Goal: Task Accomplishment & Management: Manage account settings

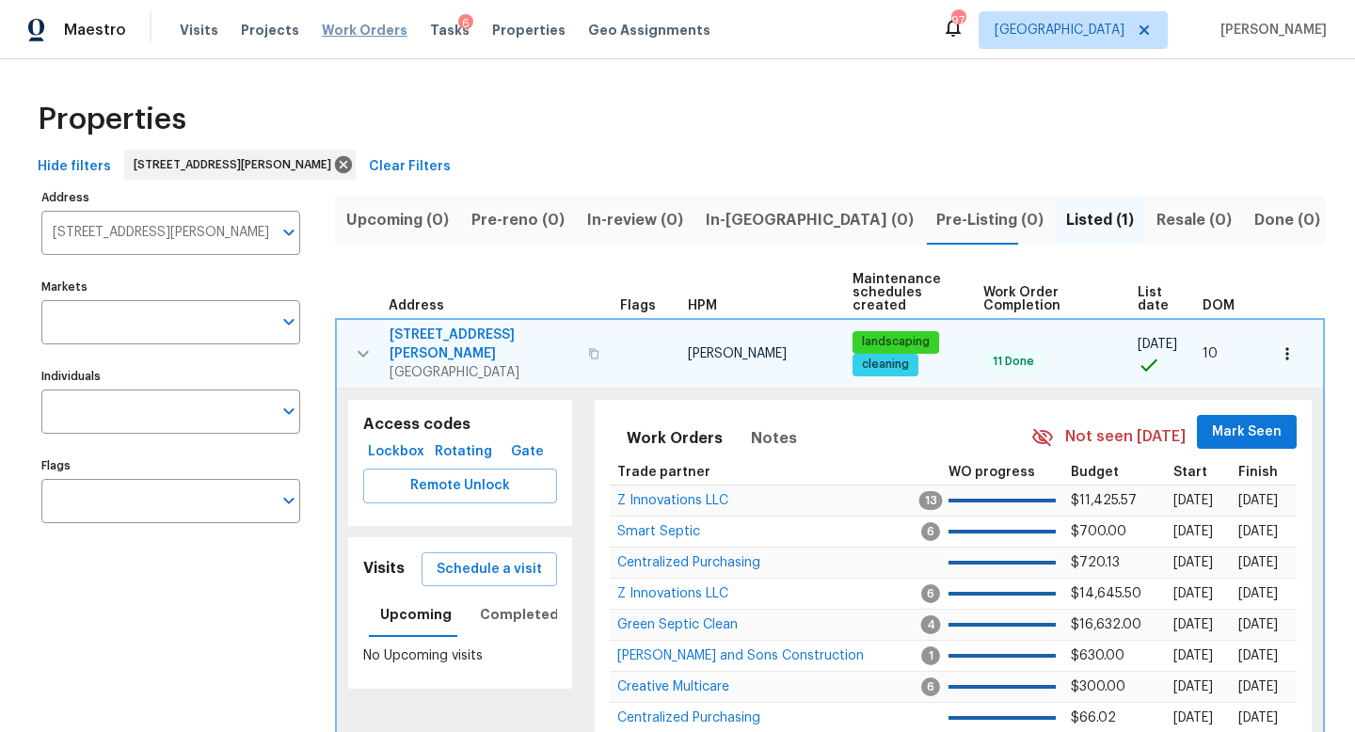
click at [335, 24] on span "Work Orders" at bounding box center [365, 30] width 86 height 19
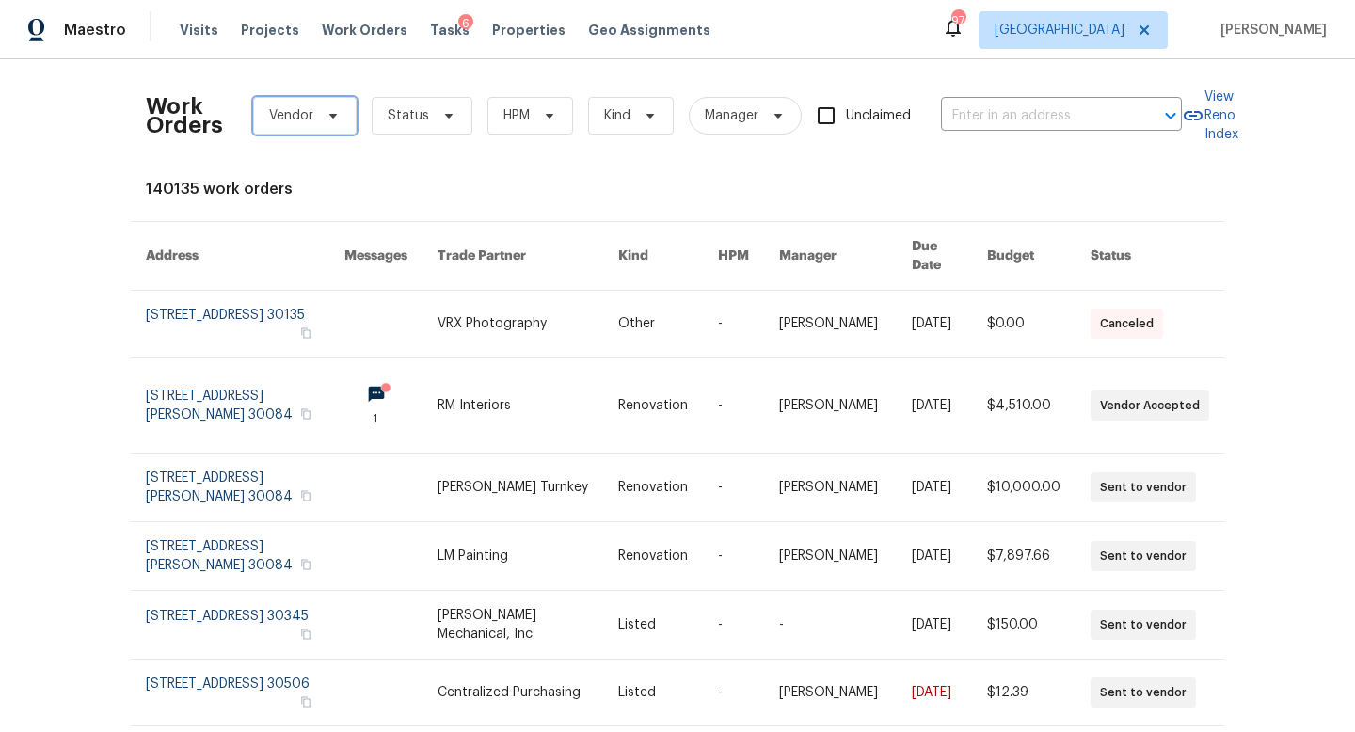
click at [310, 124] on span "Vendor" at bounding box center [291, 115] width 44 height 19
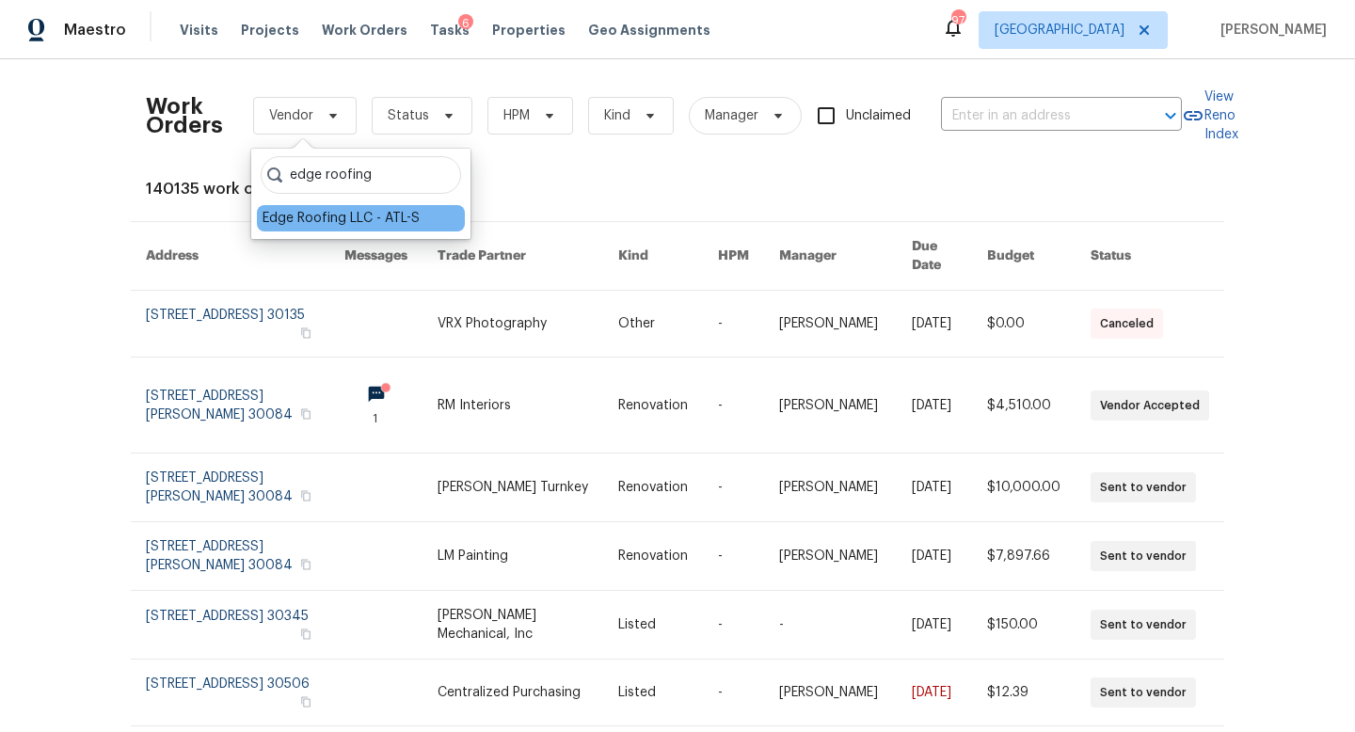
type input "edge roofing"
click at [333, 217] on div "Edge Roofing LLC - ATL-S" at bounding box center [341, 218] width 157 height 19
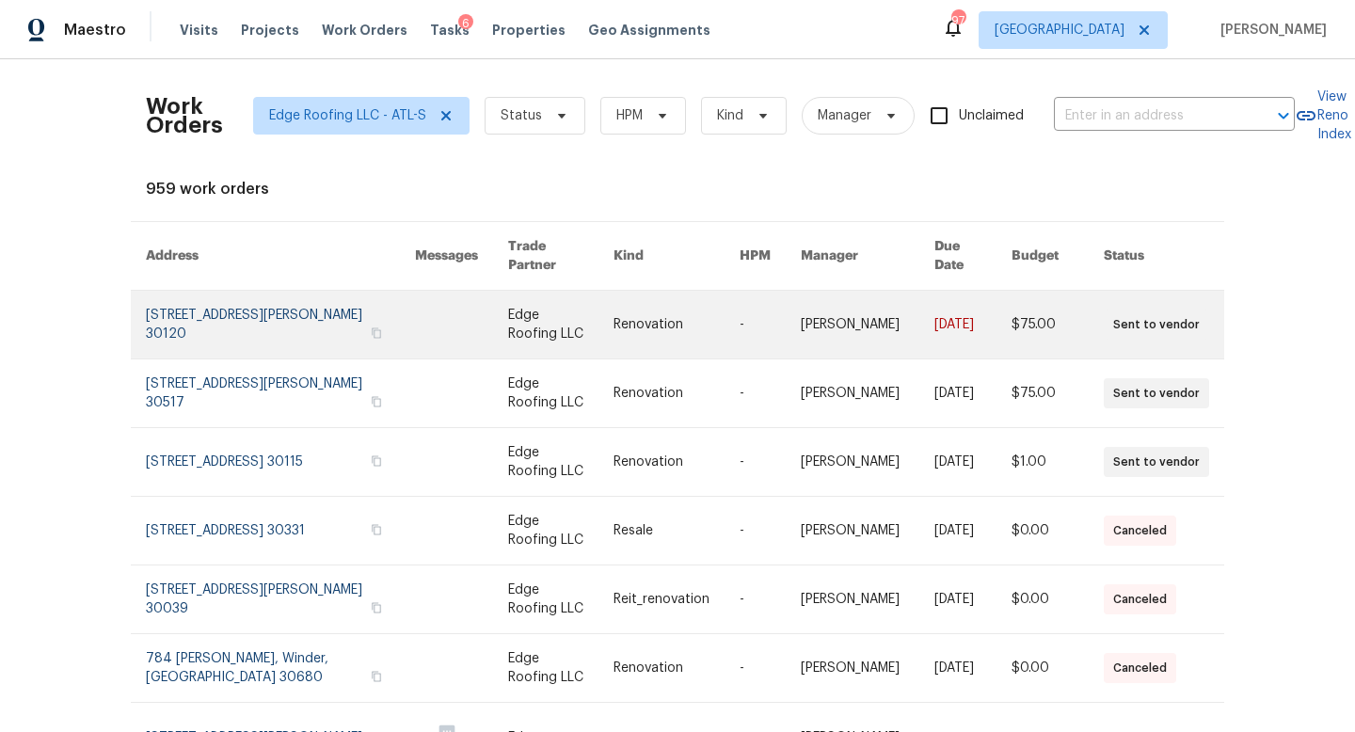
click at [262, 352] on link at bounding box center [280, 325] width 269 height 68
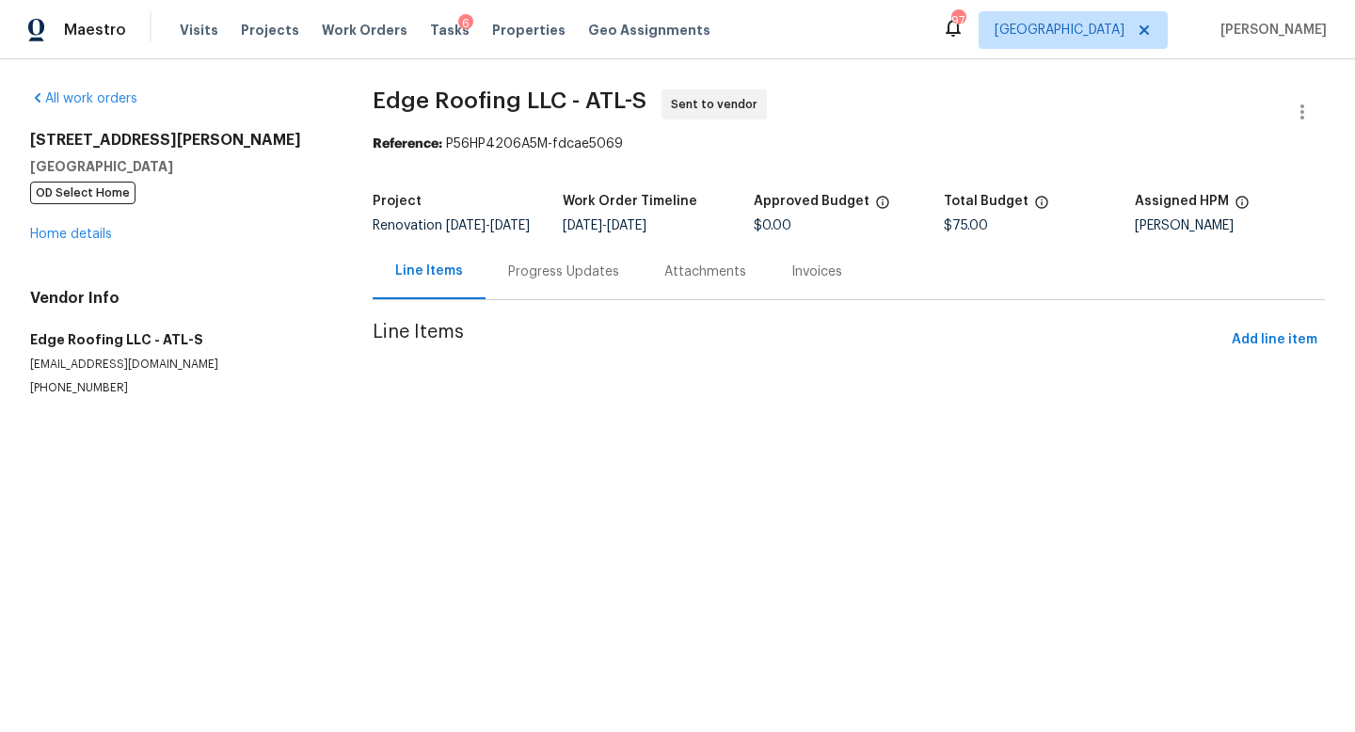
click at [1324, 115] on div at bounding box center [1302, 111] width 45 height 45
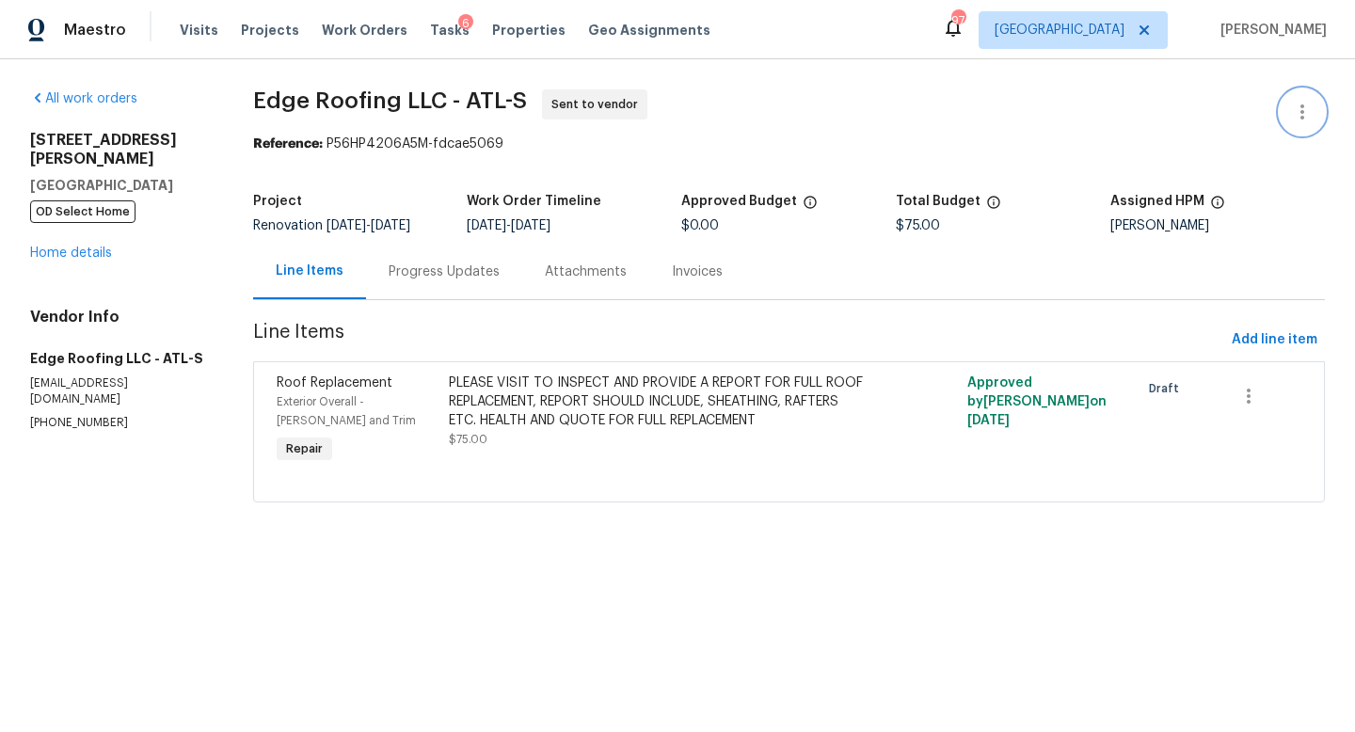
click at [1292, 115] on icon "button" at bounding box center [1302, 112] width 23 height 23
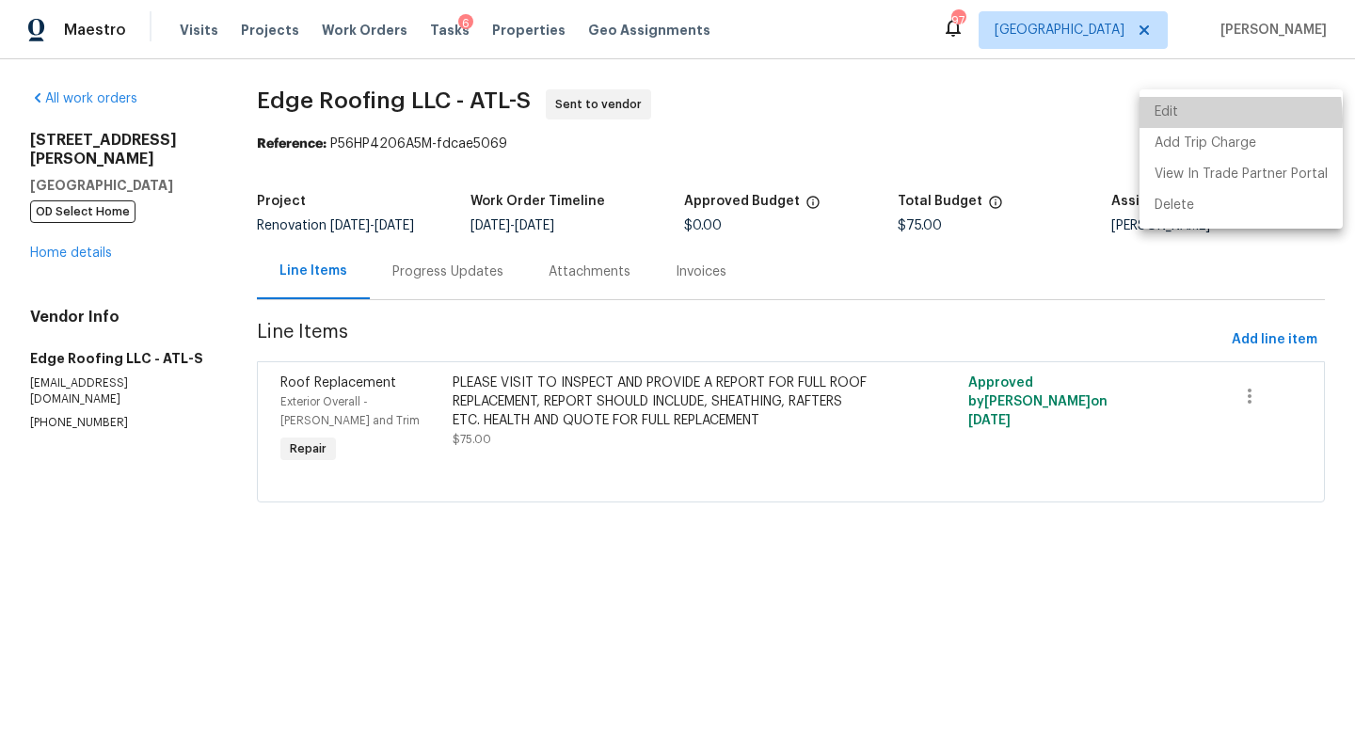
click at [1192, 120] on li "Edit" at bounding box center [1241, 112] width 203 height 31
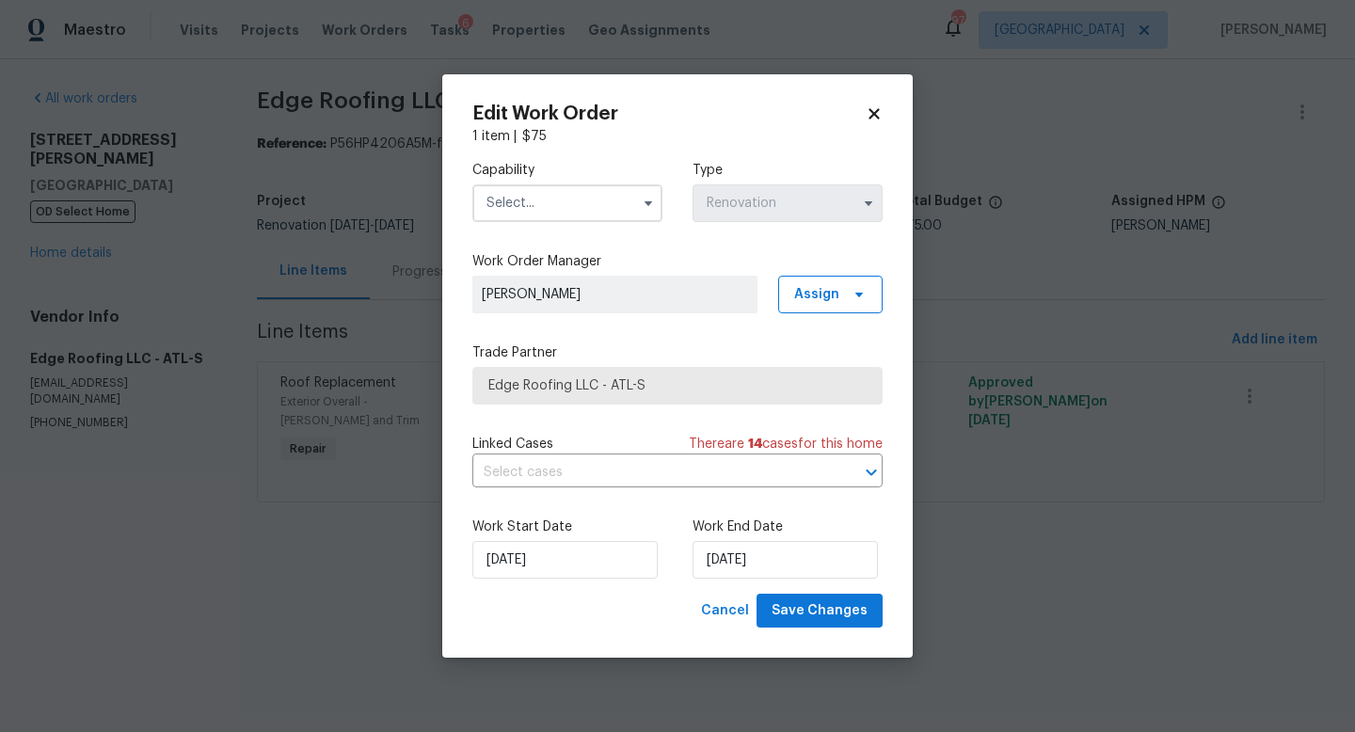
click at [543, 207] on input "text" at bounding box center [567, 203] width 190 height 38
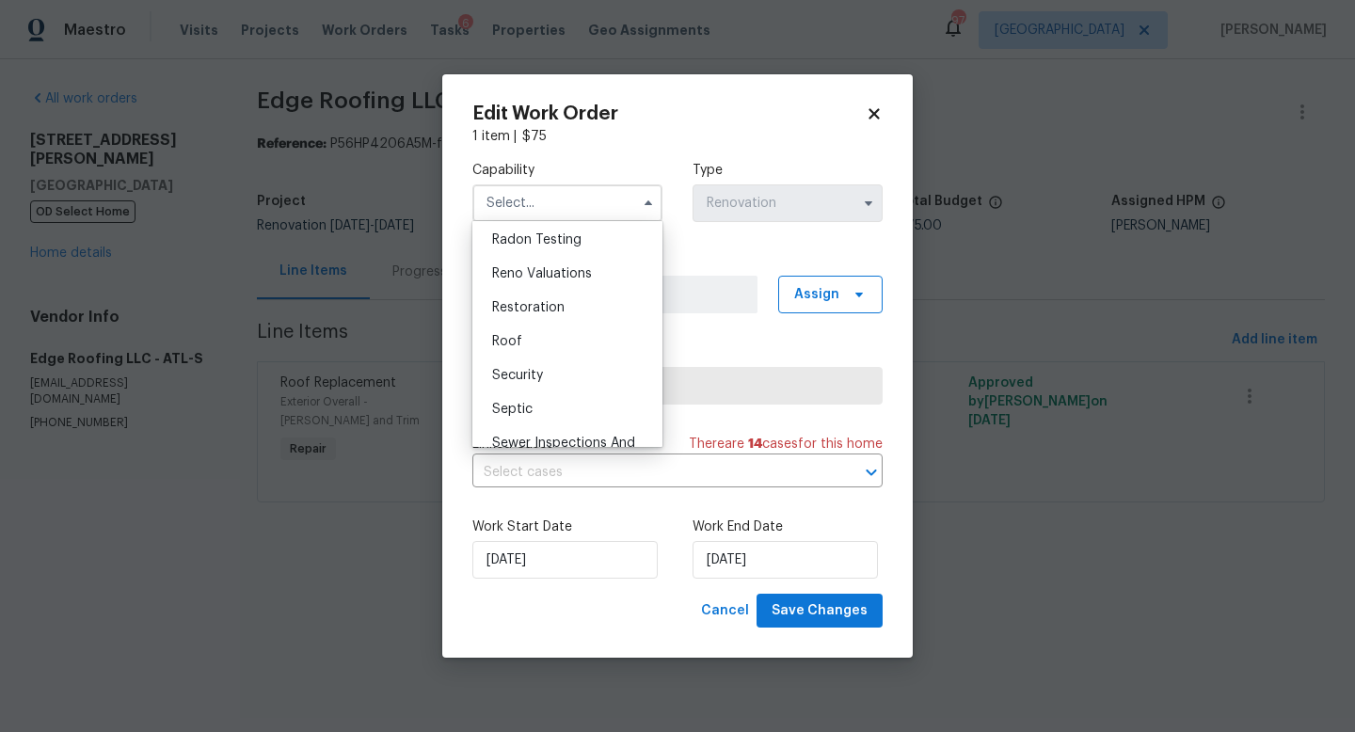
scroll to position [1868, 0]
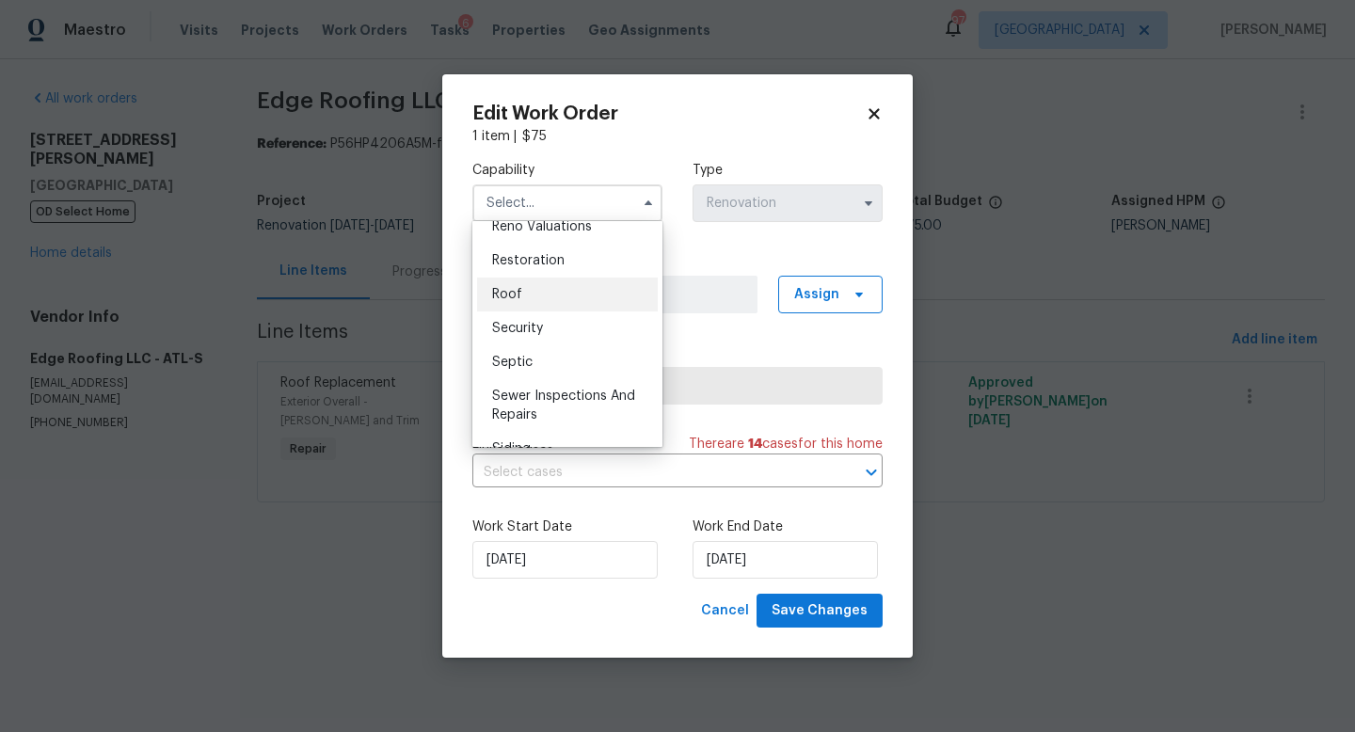
click at [579, 294] on div "Roof" at bounding box center [567, 295] width 181 height 34
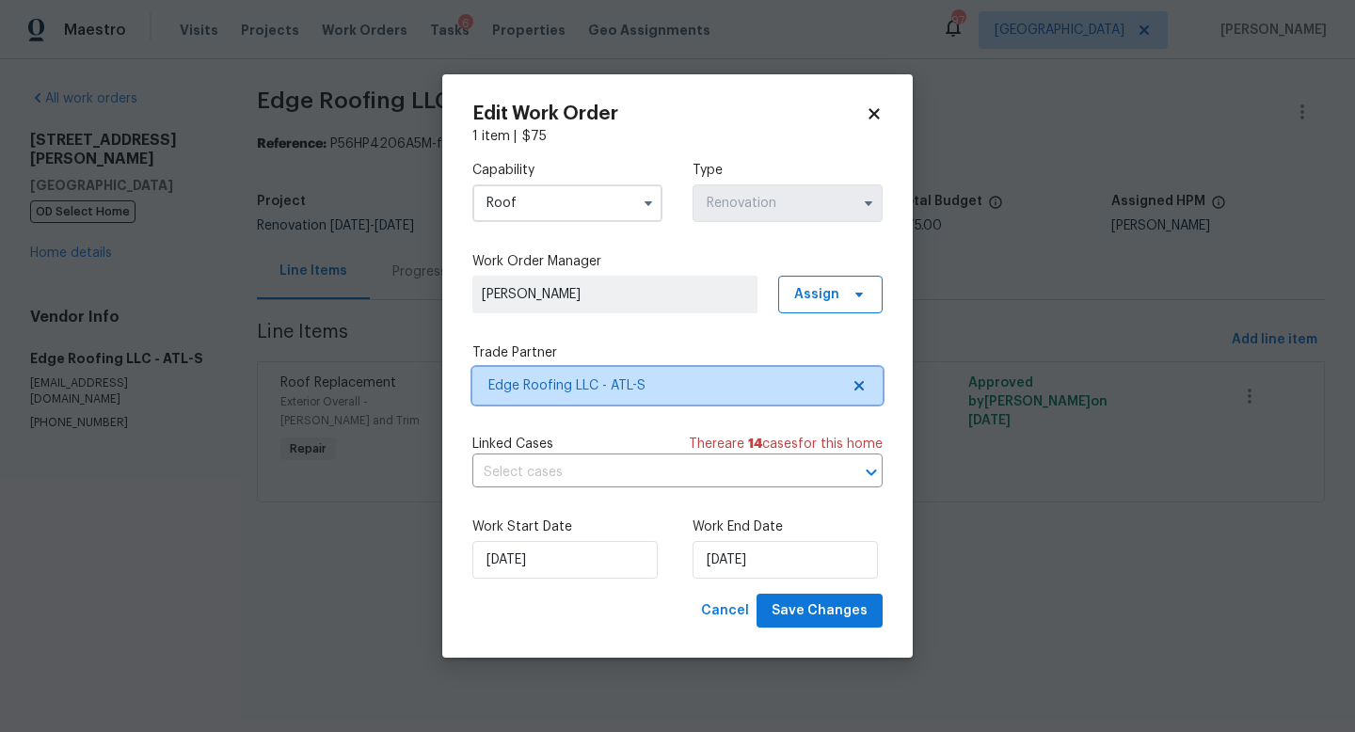
click at [621, 385] on span "Edge Roofing LLC - ATL-S" at bounding box center [663, 385] width 351 height 19
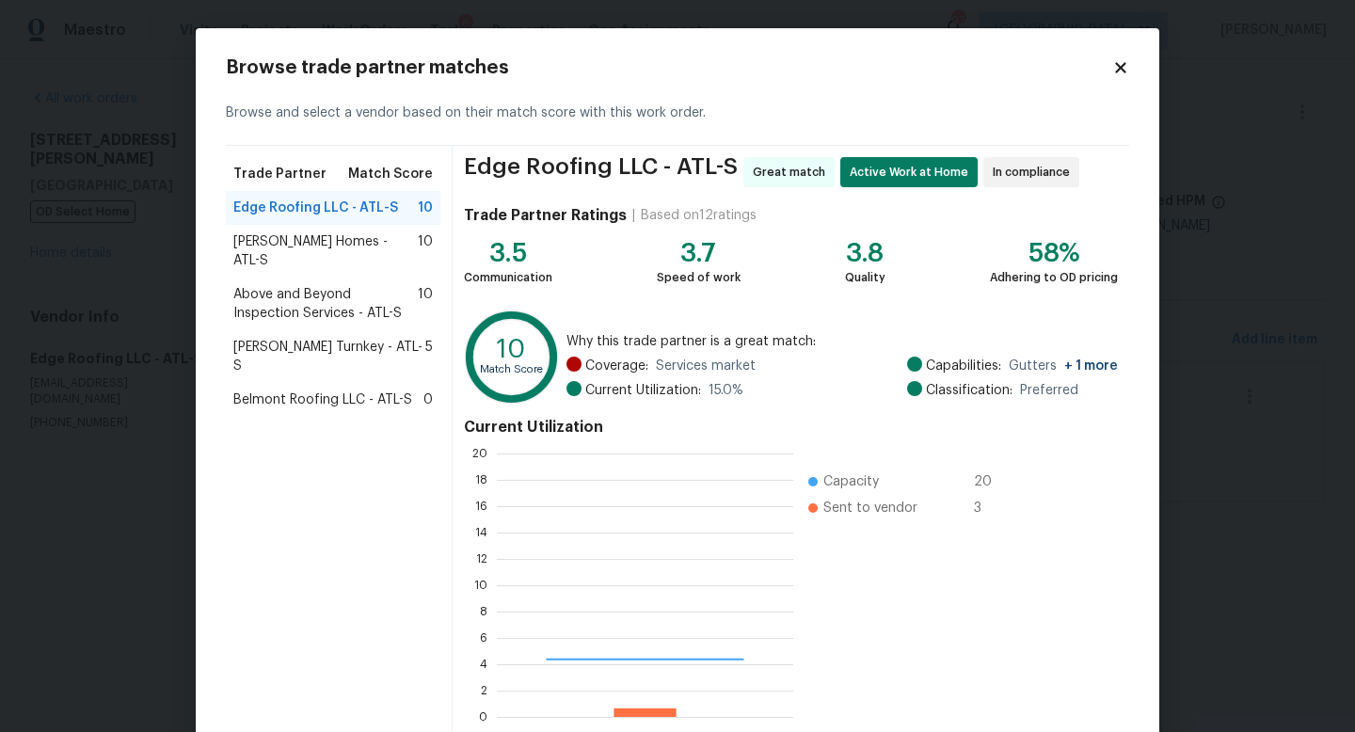
scroll to position [264, 296]
click at [1126, 61] on icon at bounding box center [1120, 67] width 17 height 17
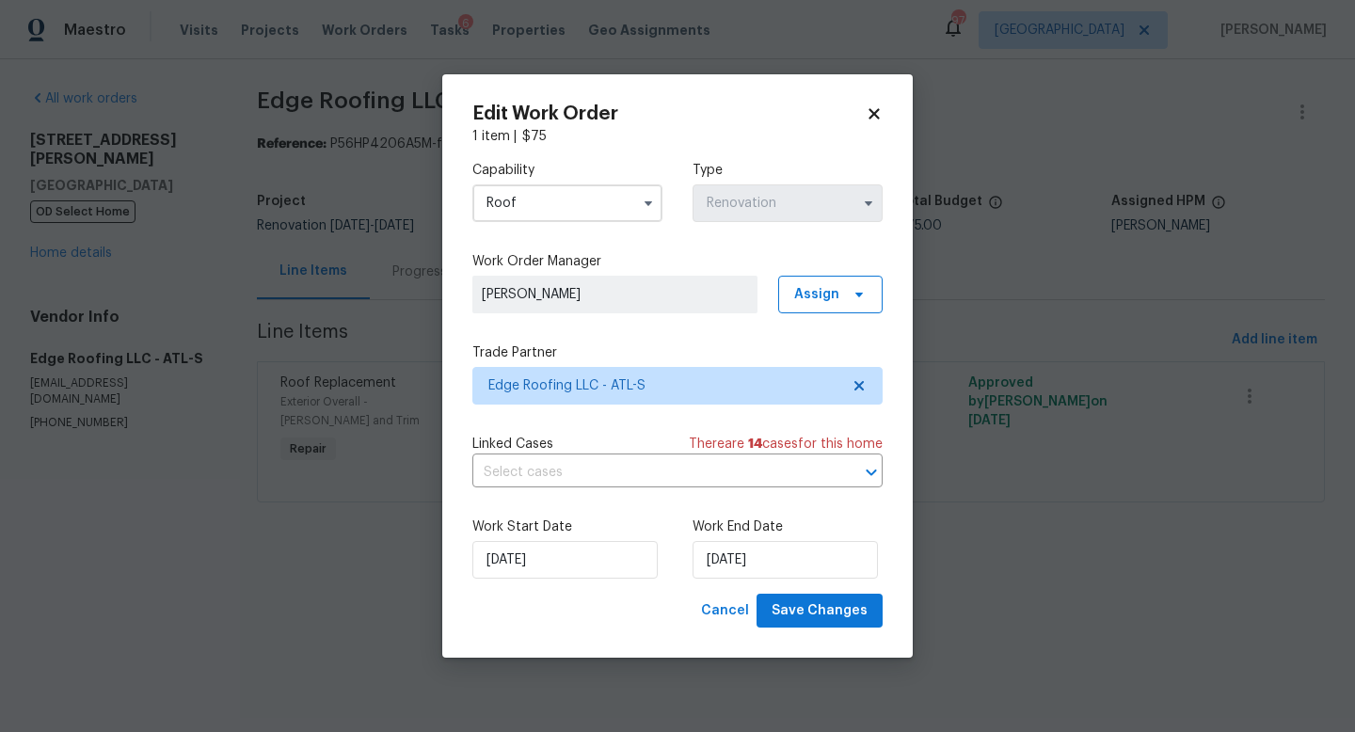
click at [524, 212] on input "Roof" at bounding box center [567, 203] width 190 height 38
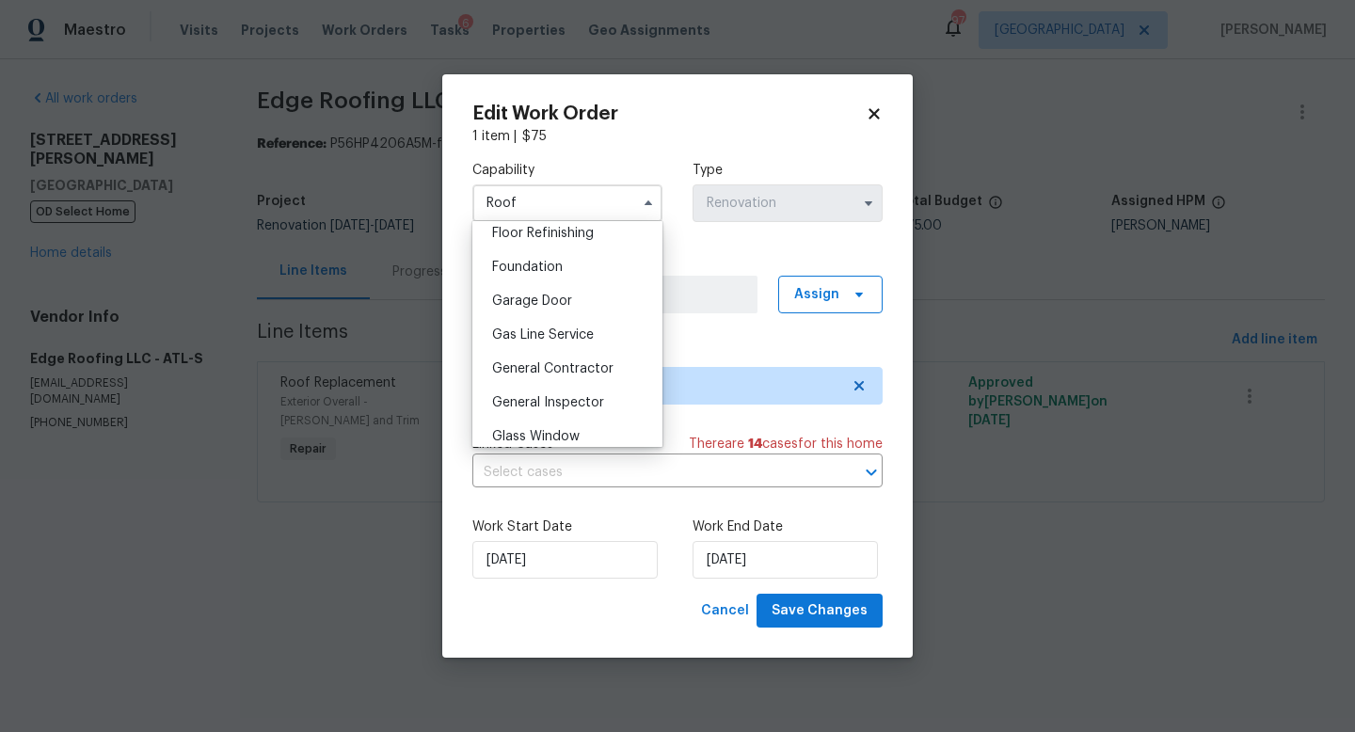
scroll to position [780, 0]
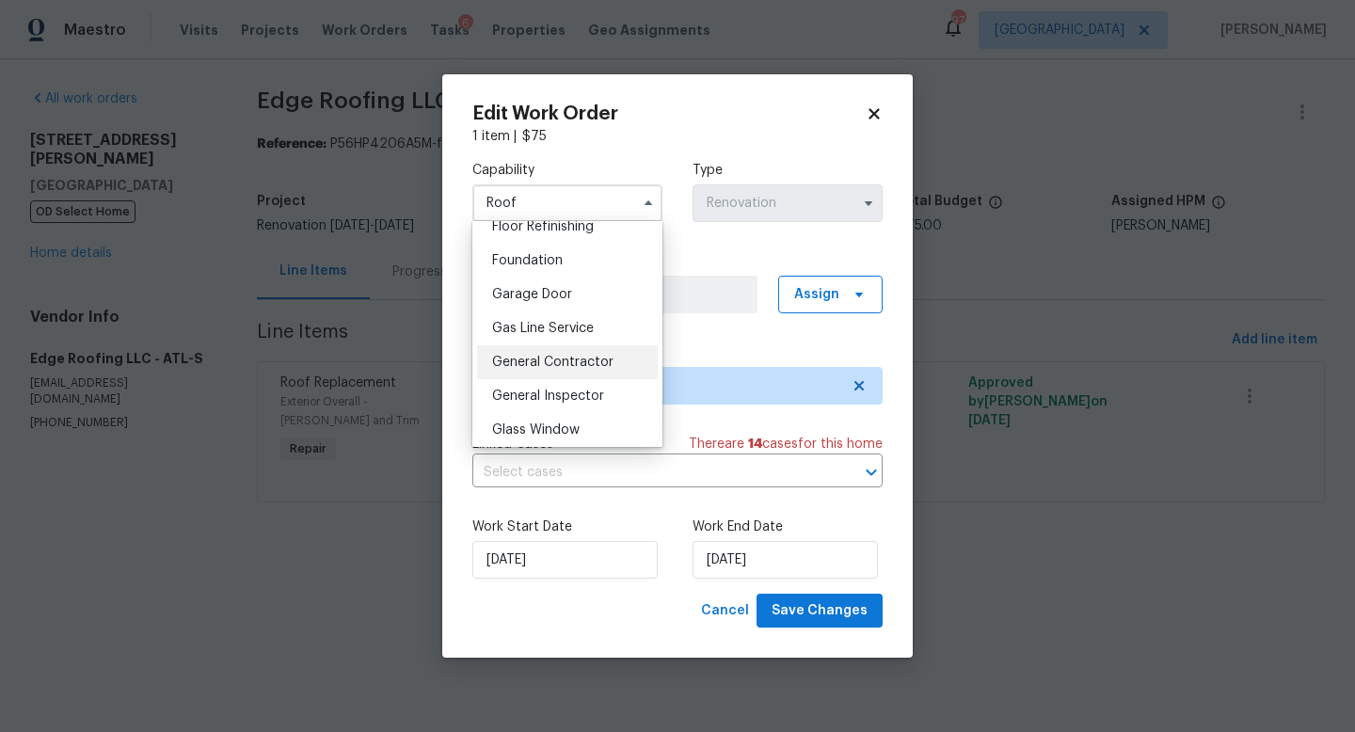
click at [552, 357] on span "General Contractor" at bounding box center [552, 362] width 121 height 13
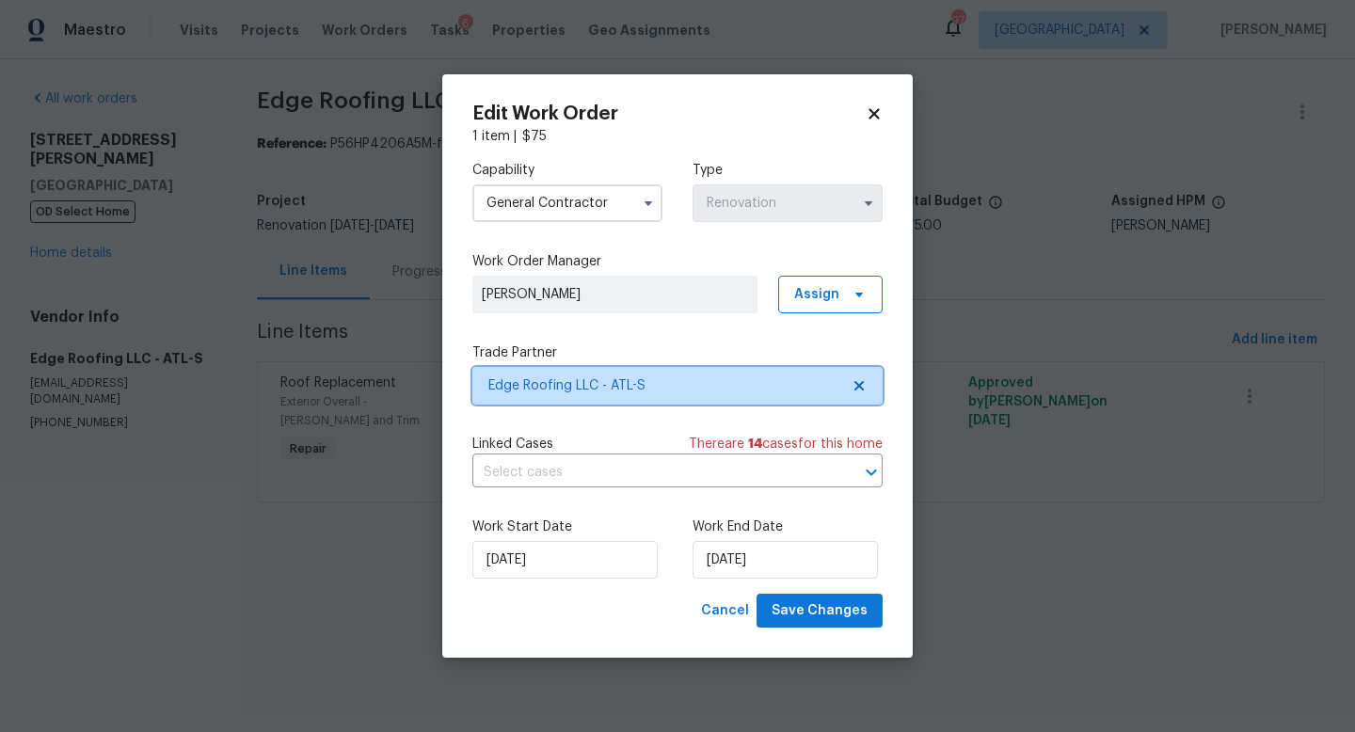
click at [664, 391] on span "Edge Roofing LLC - ATL-S" at bounding box center [663, 385] width 351 height 19
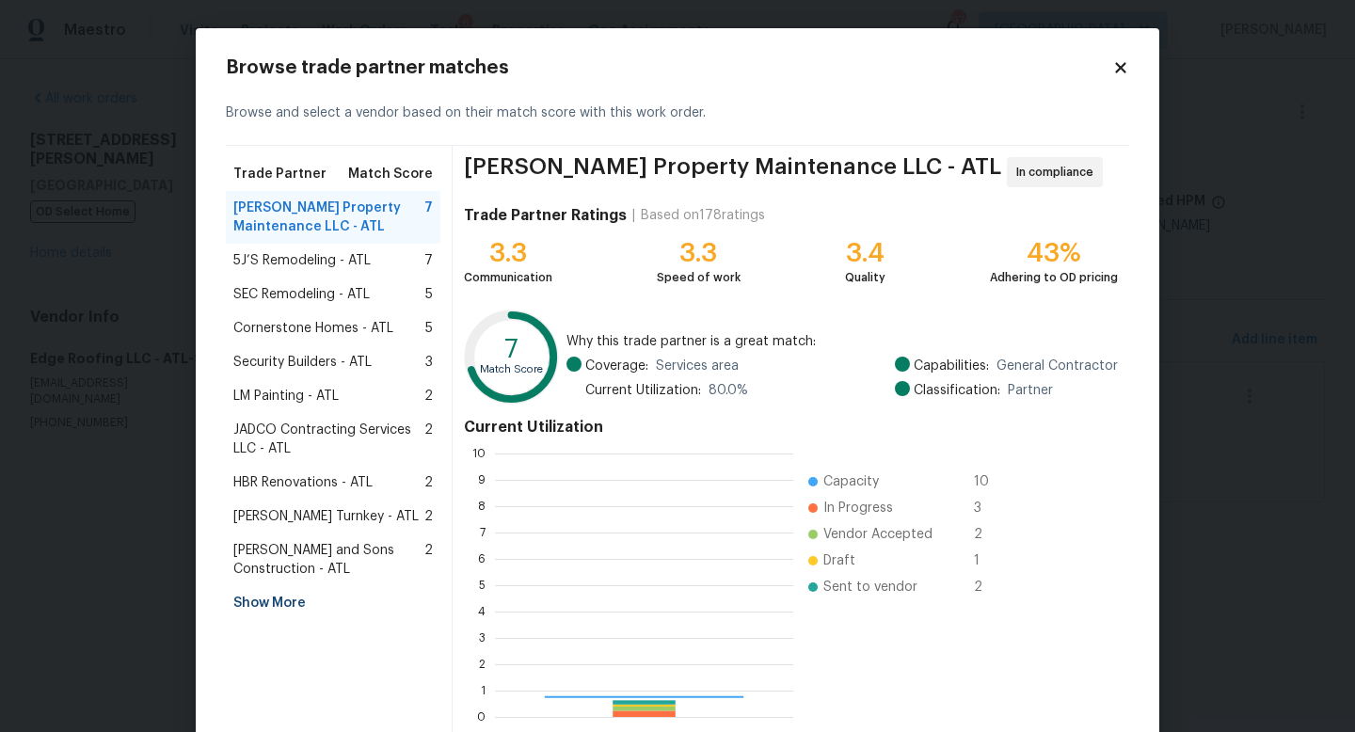
scroll to position [264, 298]
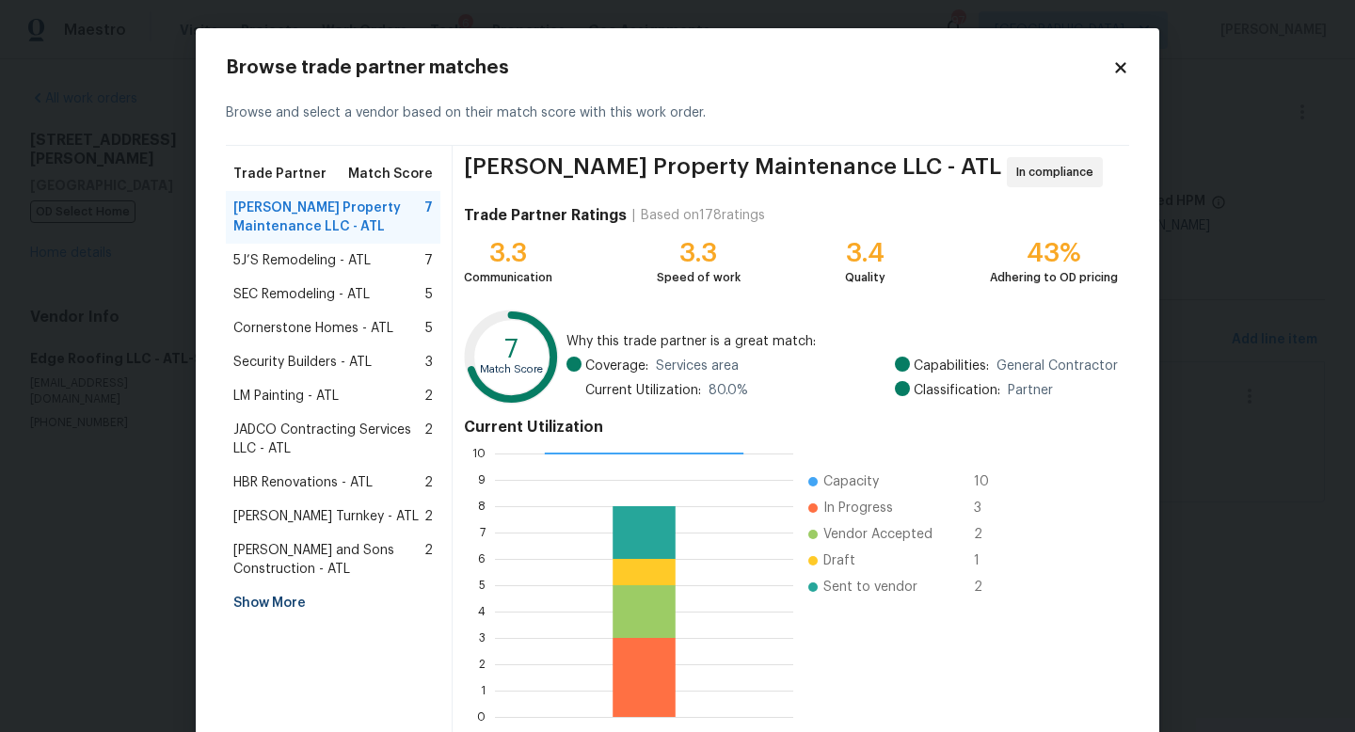
click at [272, 602] on div "Show More" at bounding box center [333, 603] width 215 height 34
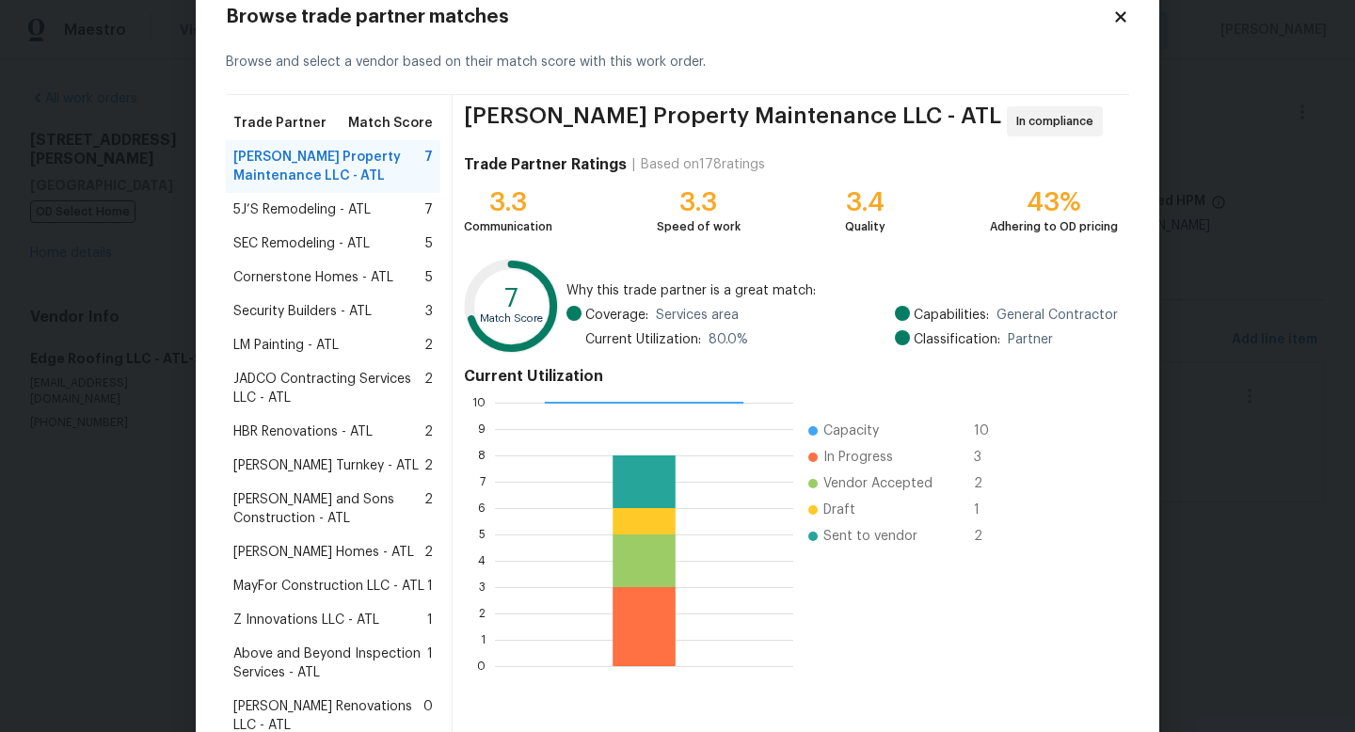
scroll to position [0, 0]
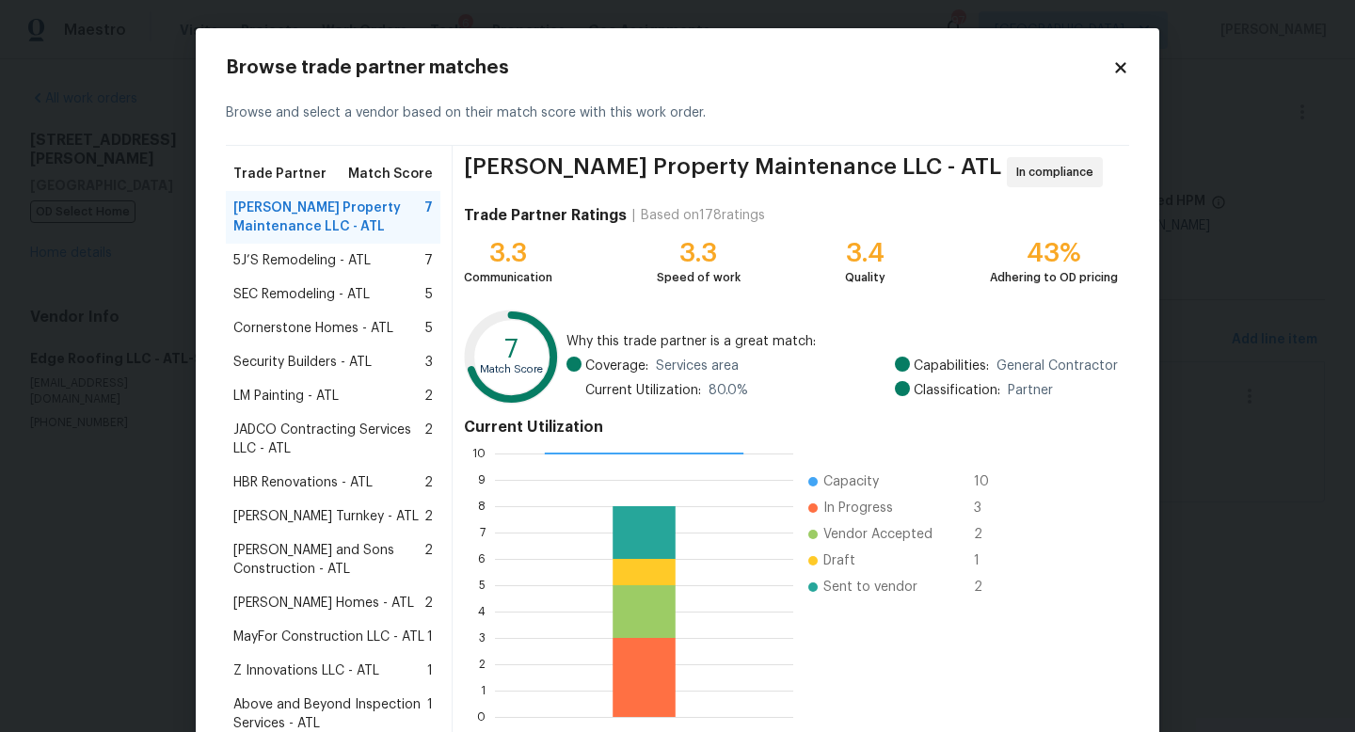
click at [1106, 72] on h2 "Browse trade partner matches" at bounding box center [669, 67] width 887 height 19
click at [1121, 69] on icon at bounding box center [1120, 67] width 10 height 10
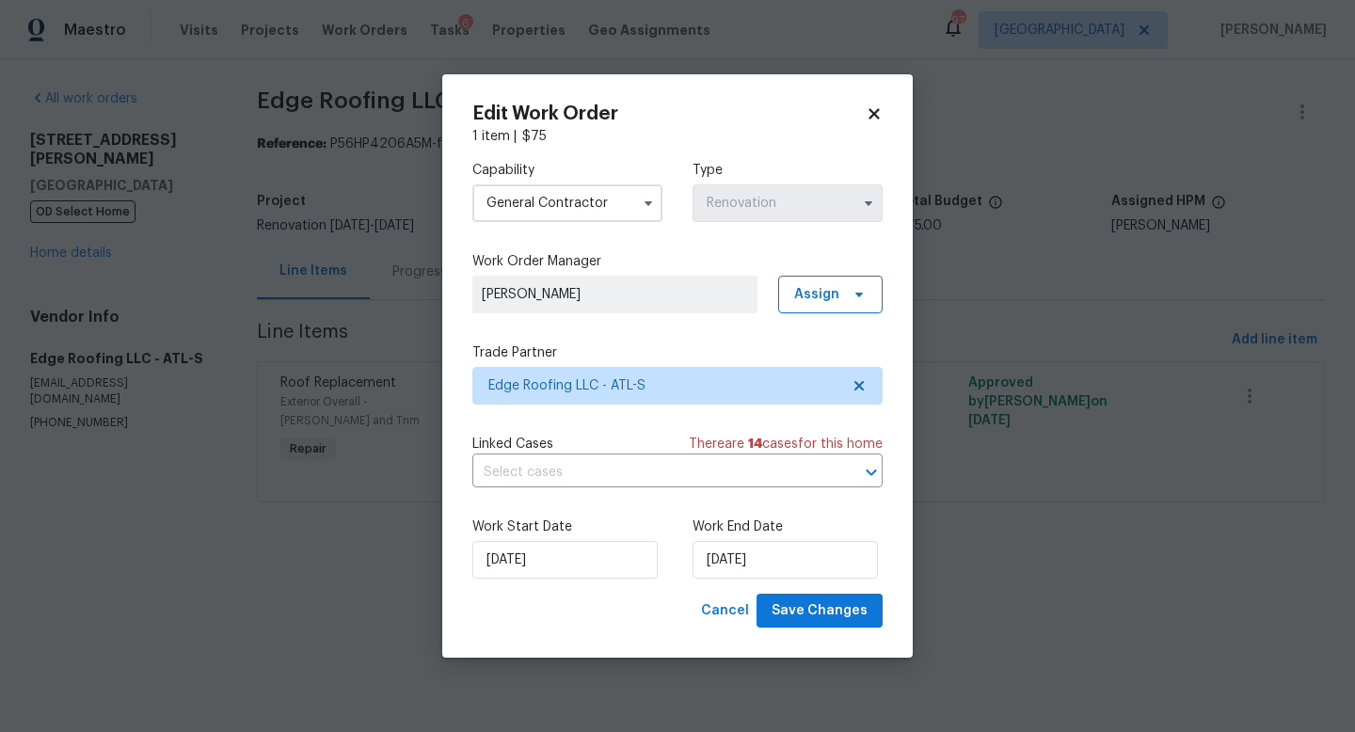
click at [527, 206] on input "General Contractor" at bounding box center [567, 203] width 190 height 38
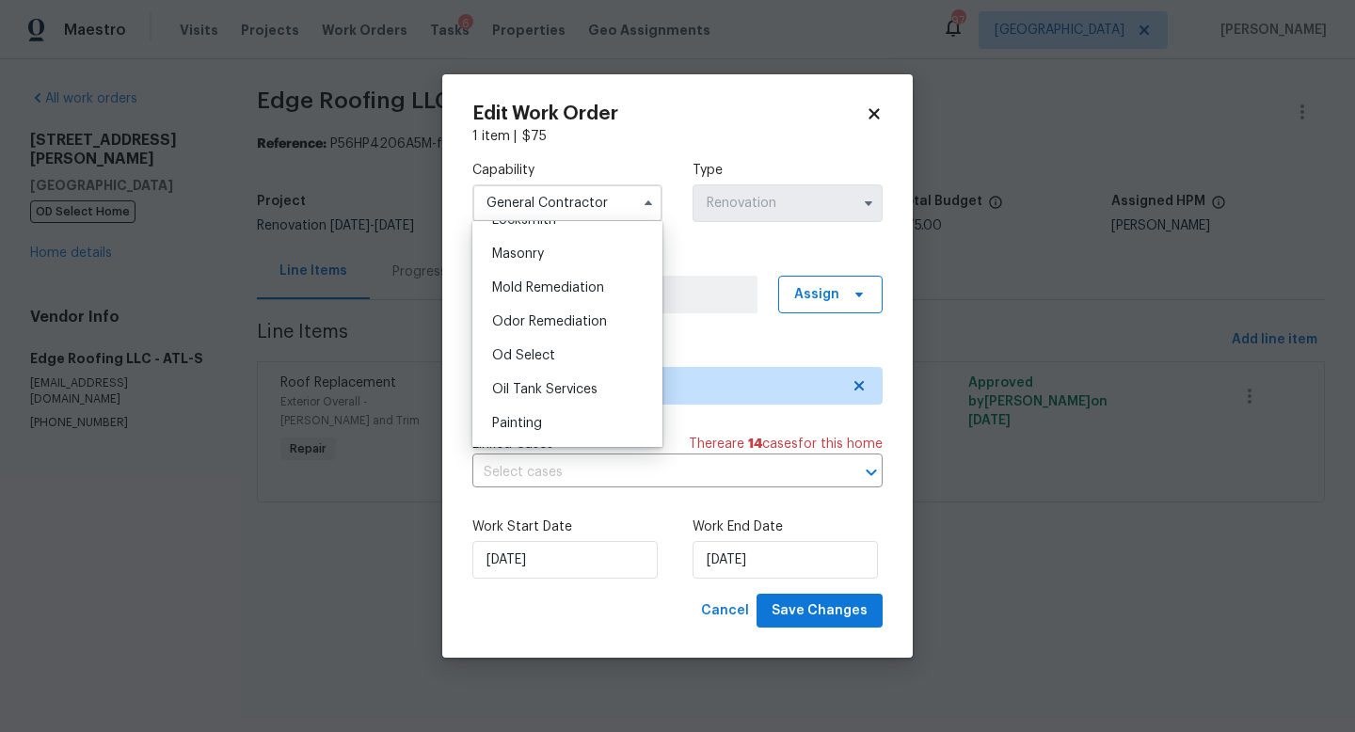
scroll to position [1402, 0]
click at [551, 348] on span "Od Select" at bounding box center [523, 353] width 63 height 13
type input "Od Select"
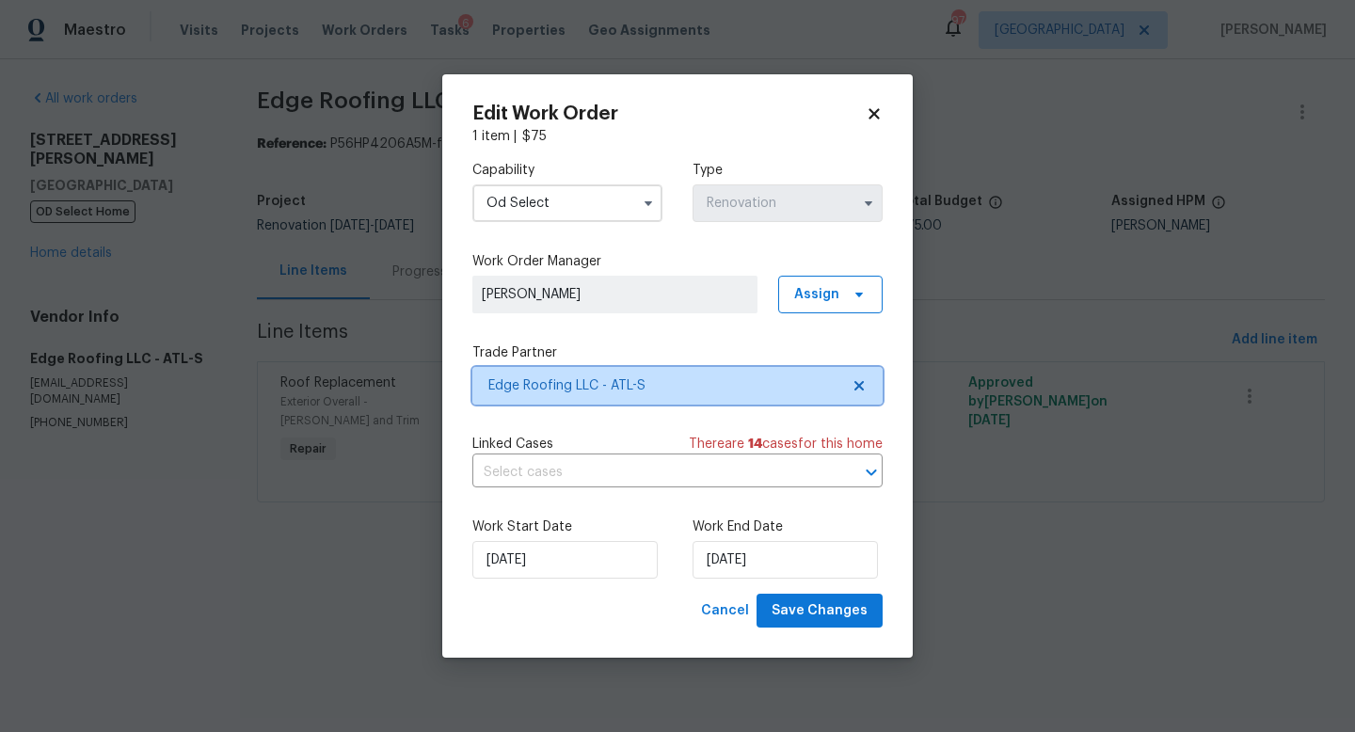
click at [659, 385] on span "Edge Roofing LLC - ATL-S" at bounding box center [663, 385] width 351 height 19
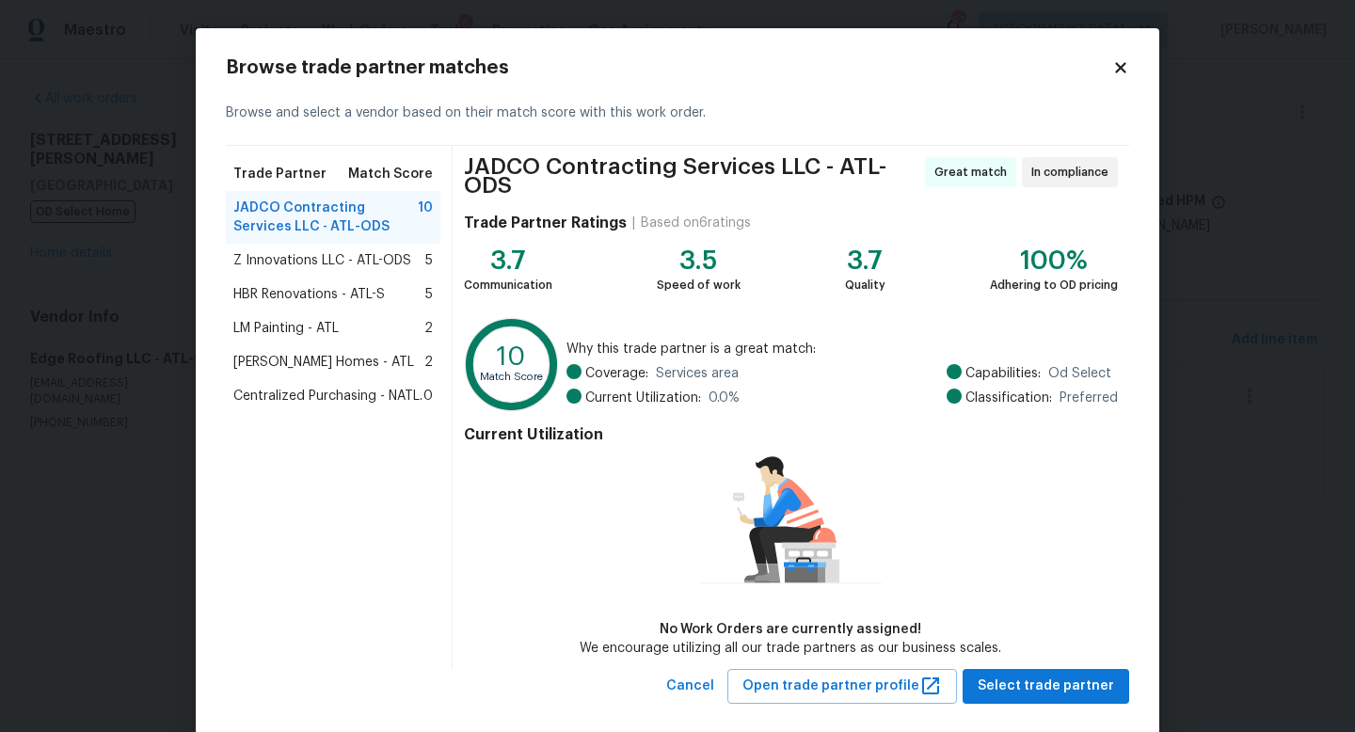
click at [1118, 76] on div "Browse trade partner matches" at bounding box center [678, 67] width 904 height 19
click at [1118, 69] on icon at bounding box center [1120, 67] width 10 height 10
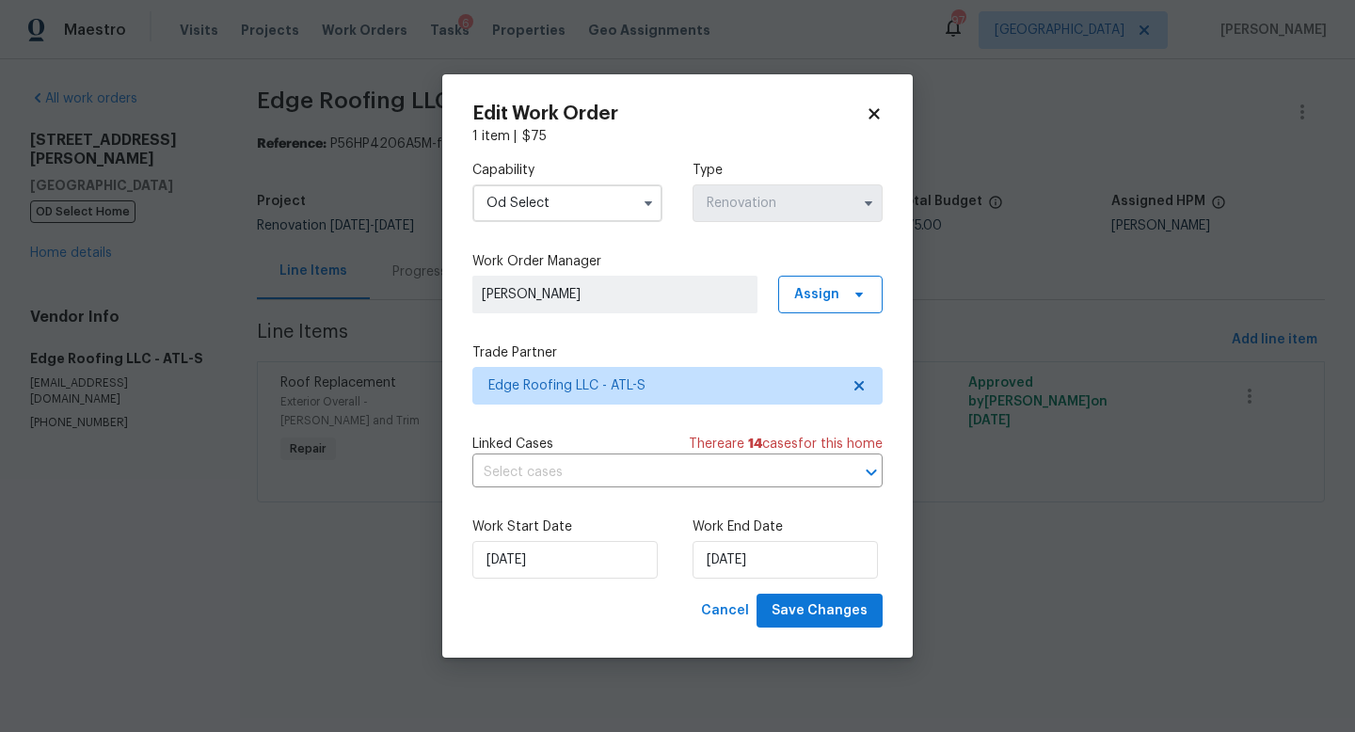
click at [872, 117] on icon at bounding box center [874, 113] width 17 height 17
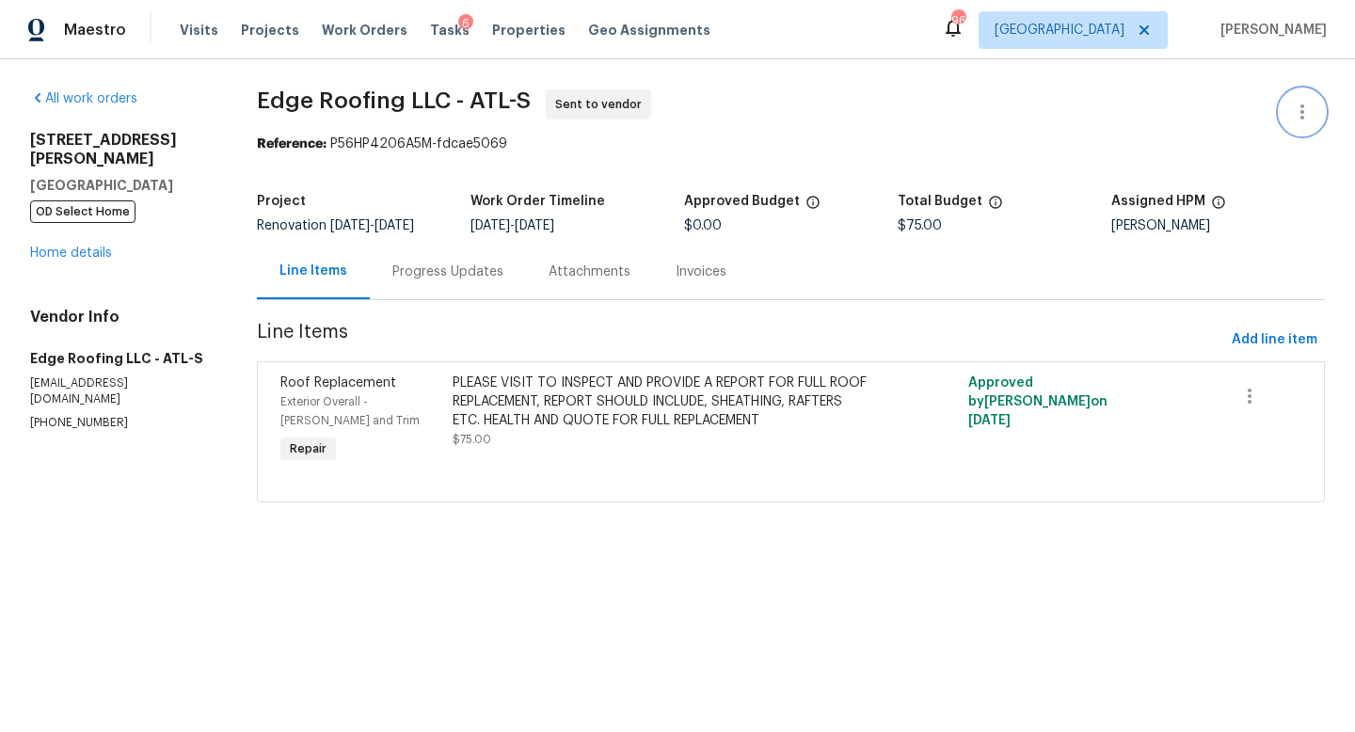
click at [1315, 112] on button "button" at bounding box center [1302, 111] width 45 height 45
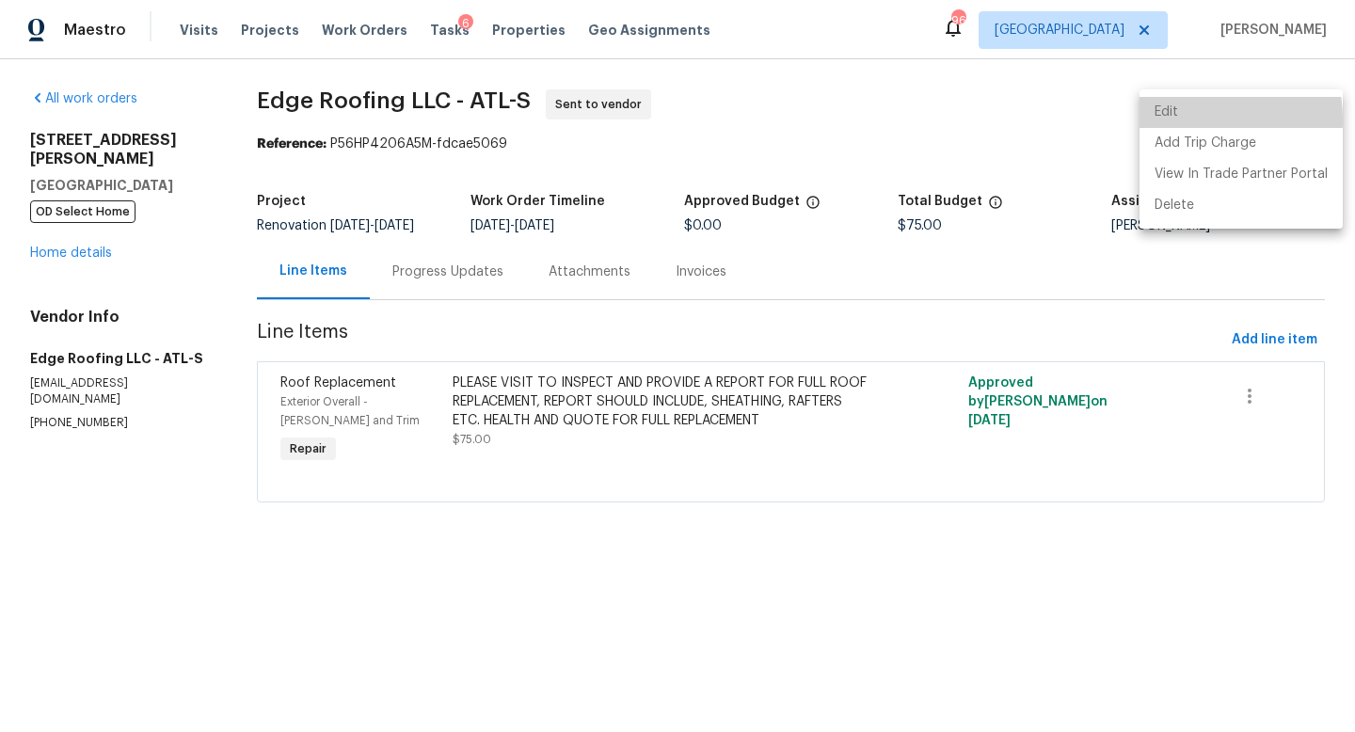
click at [1161, 120] on li "Edit" at bounding box center [1241, 112] width 203 height 31
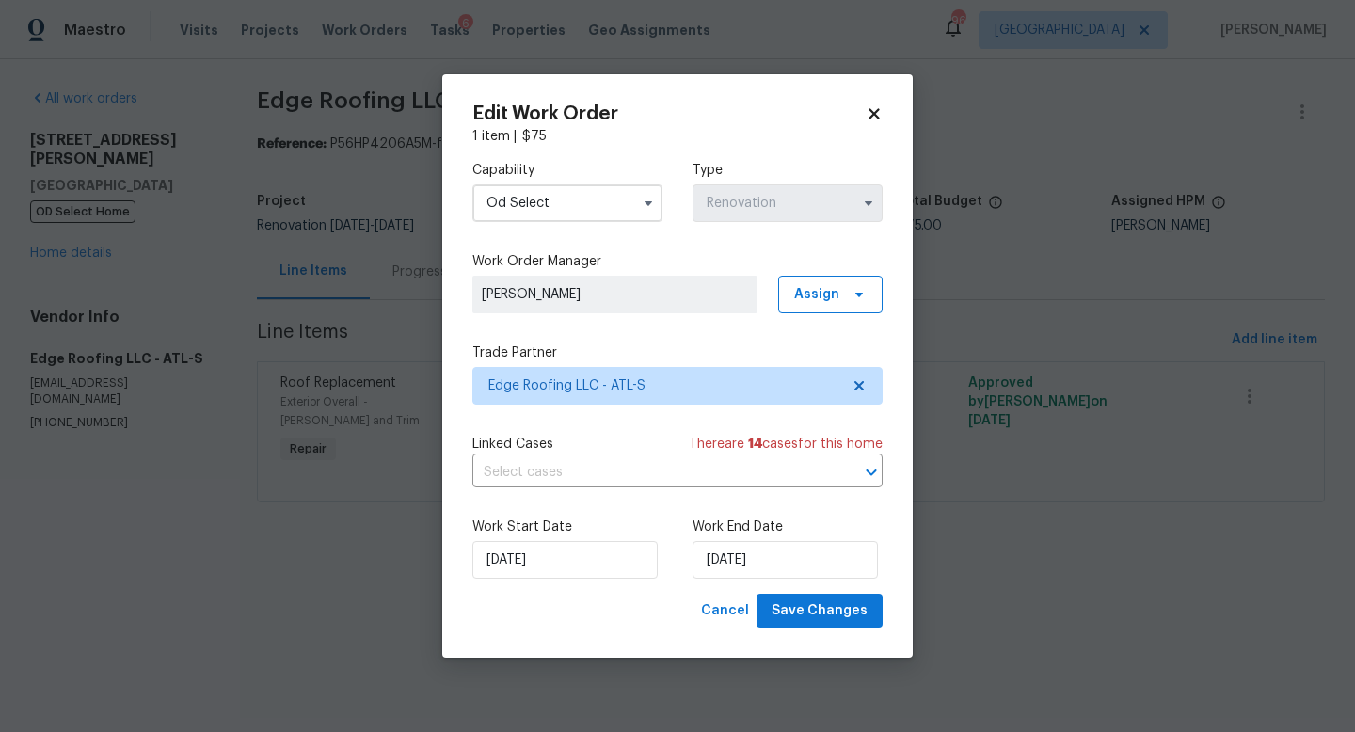
click at [552, 207] on input "Od Select" at bounding box center [567, 203] width 190 height 38
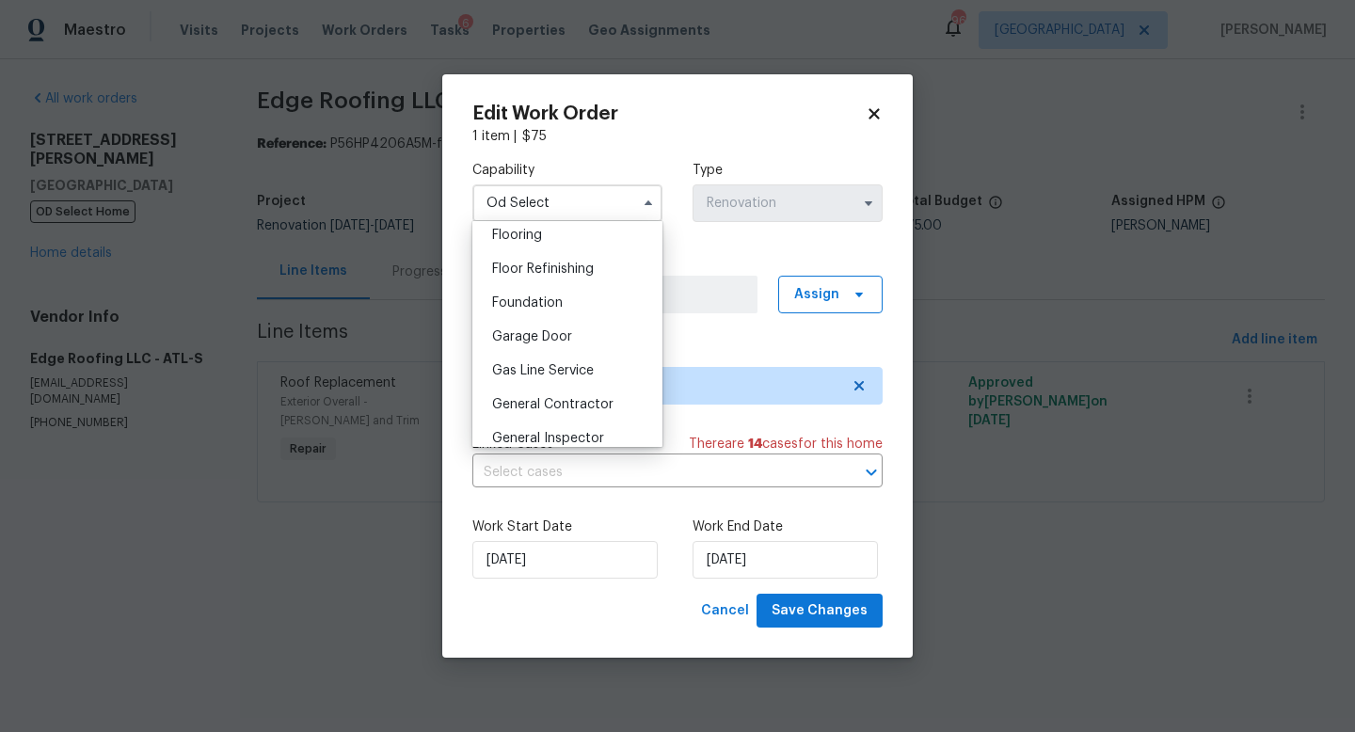
scroll to position [742, 0]
click at [540, 401] on span "General Contractor" at bounding box center [552, 400] width 121 height 13
type input "General Contractor"
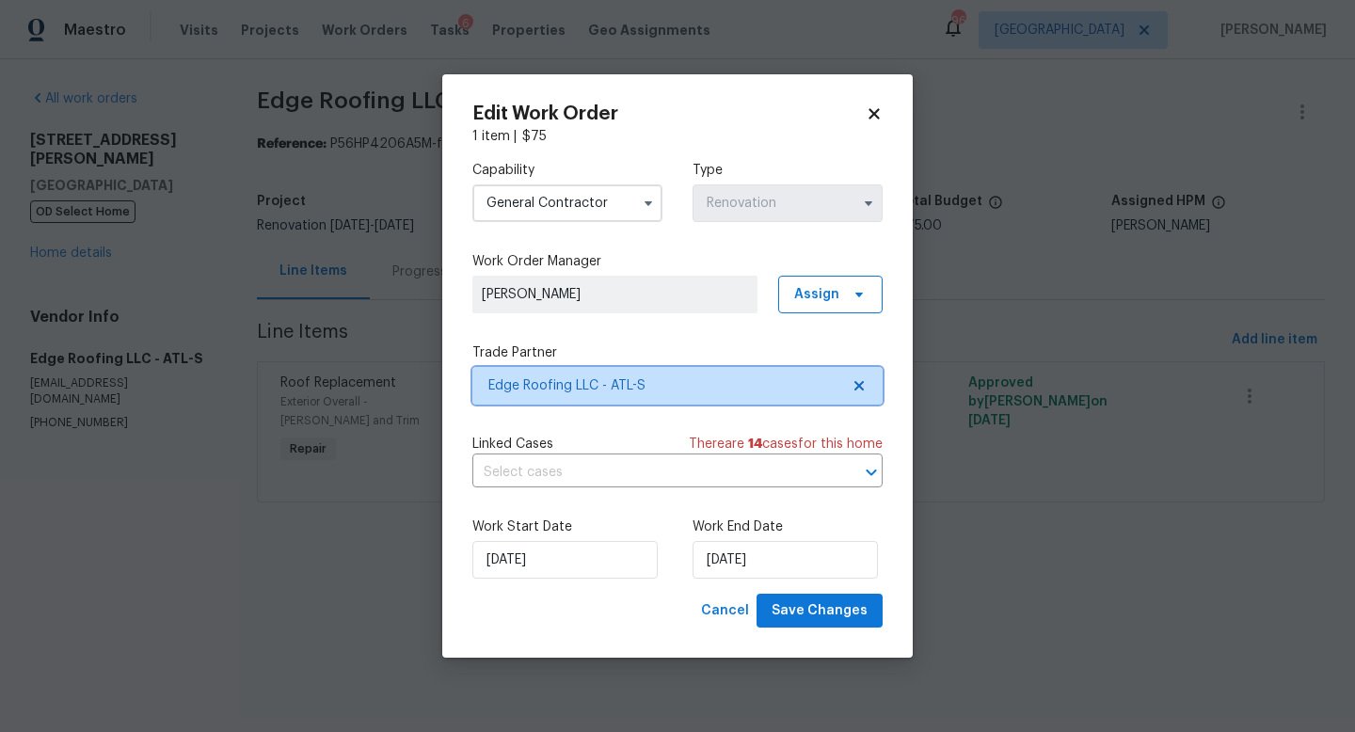
click at [592, 393] on span "Edge Roofing LLC - ATL-S" at bounding box center [663, 385] width 351 height 19
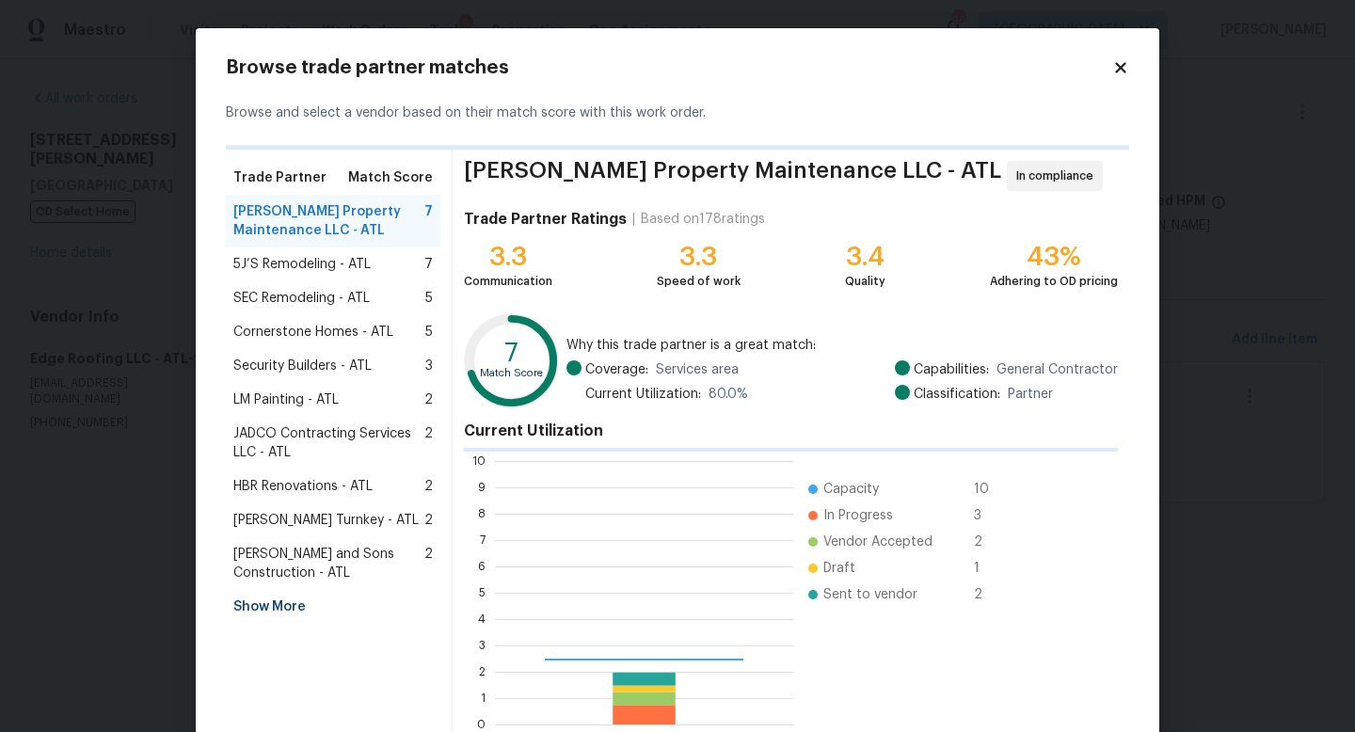
scroll to position [264, 298]
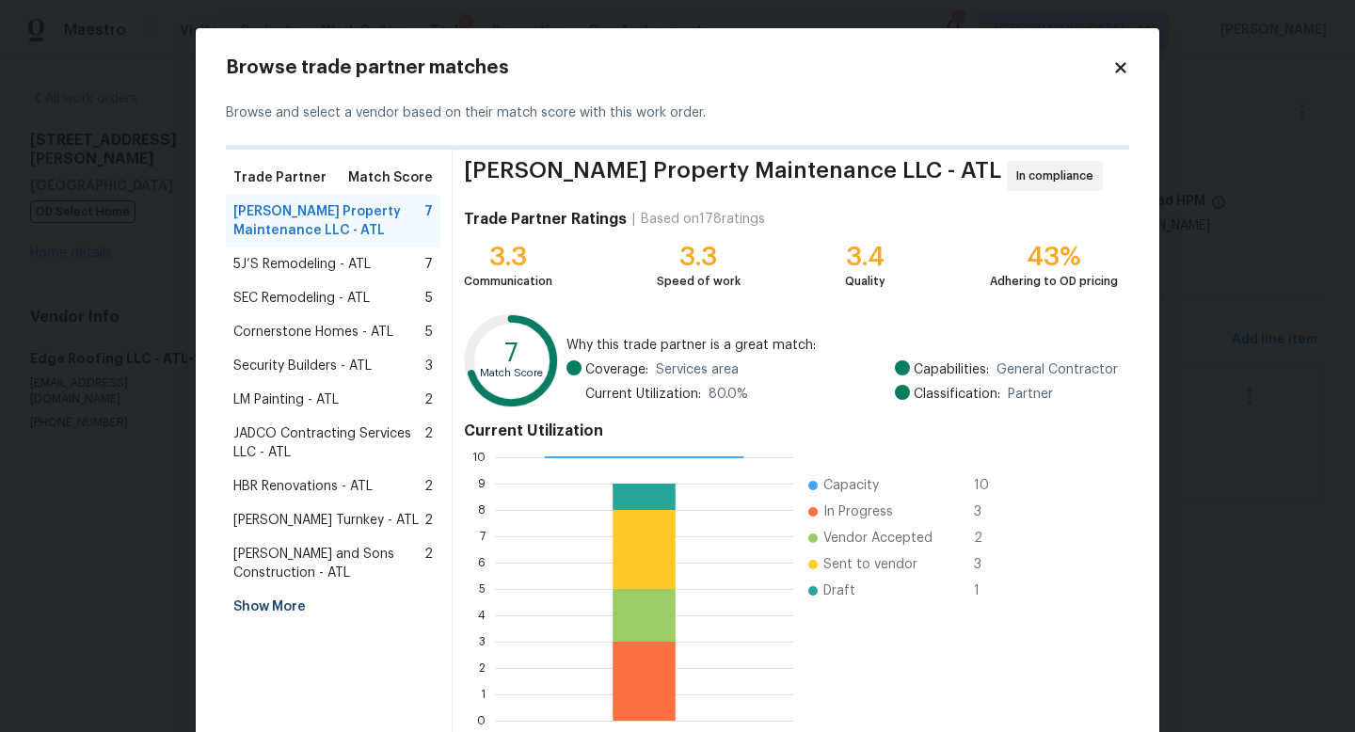
click at [276, 606] on div "Show More" at bounding box center [333, 607] width 215 height 34
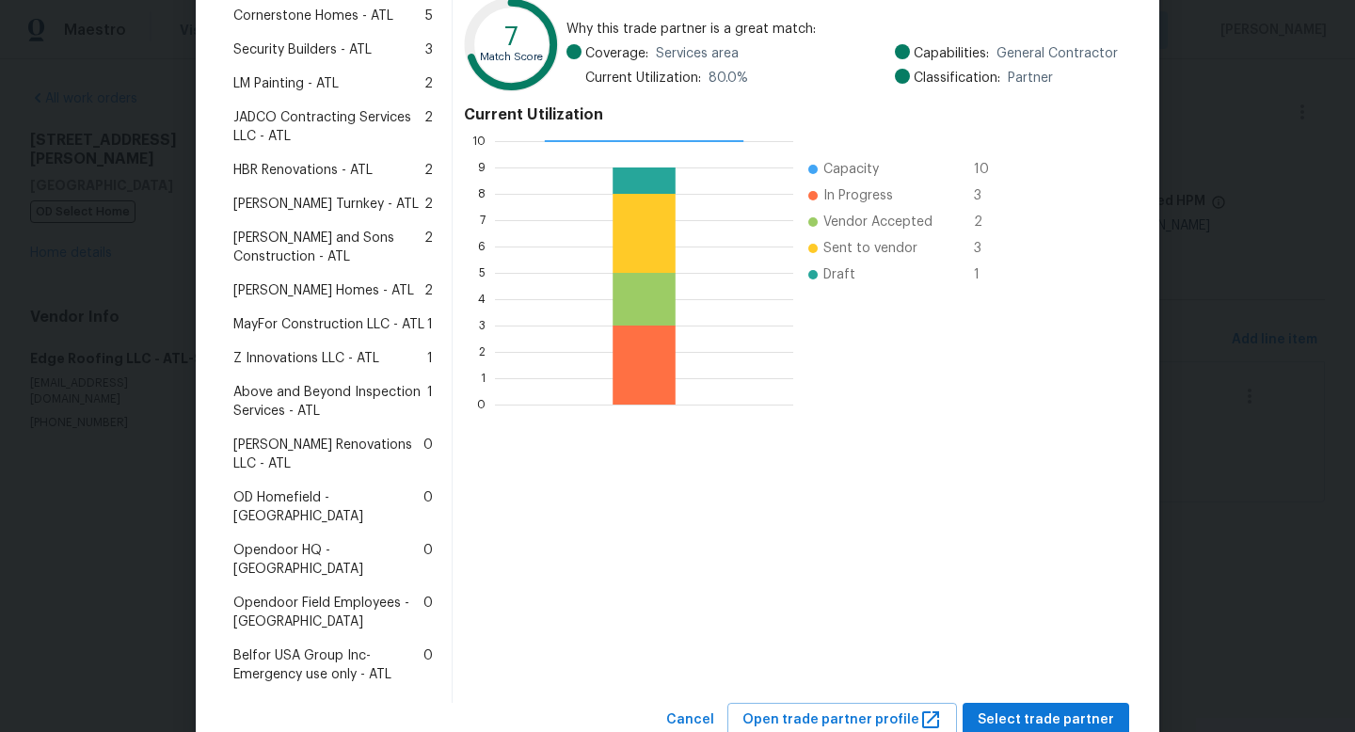
scroll to position [323, 0]
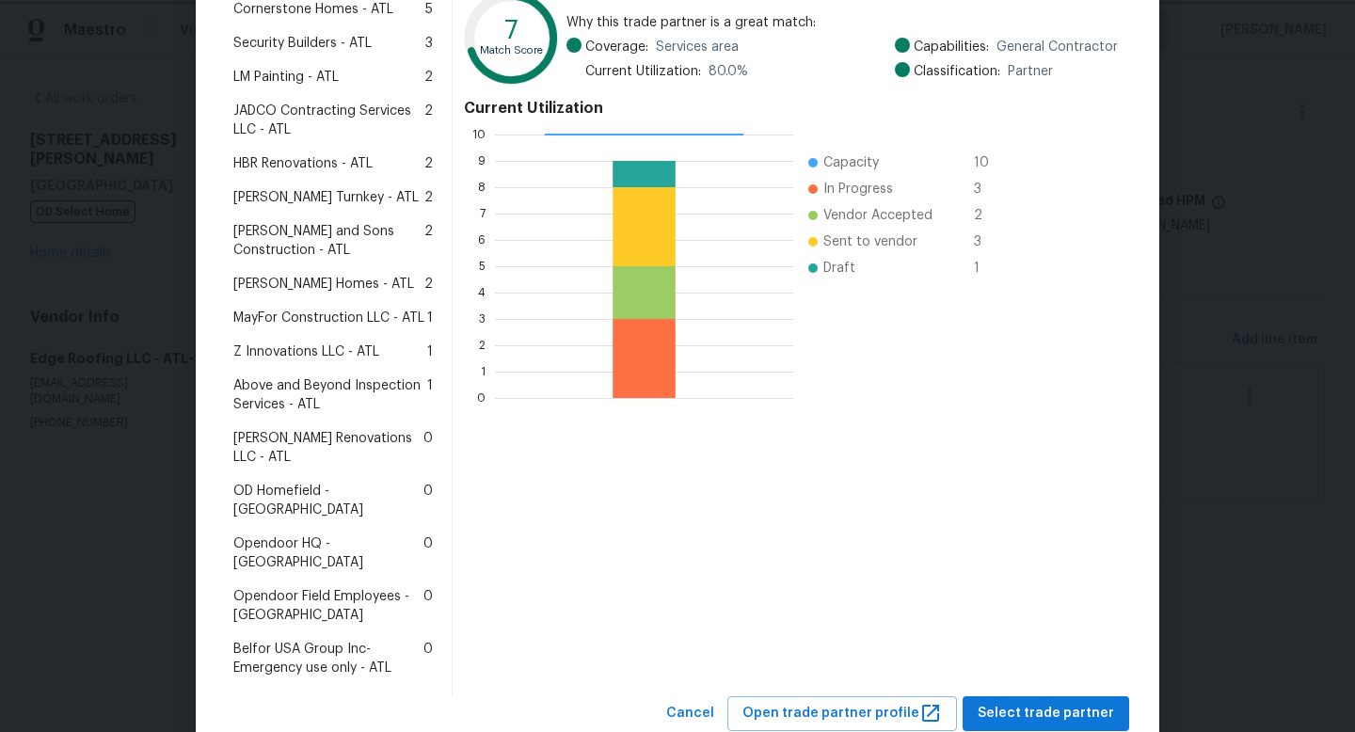
click at [1189, 261] on body "Maestro Visits Projects Work Orders Tasks 6 Properties Geo Assignments 96 Atlan…" at bounding box center [677, 277] width 1355 height 555
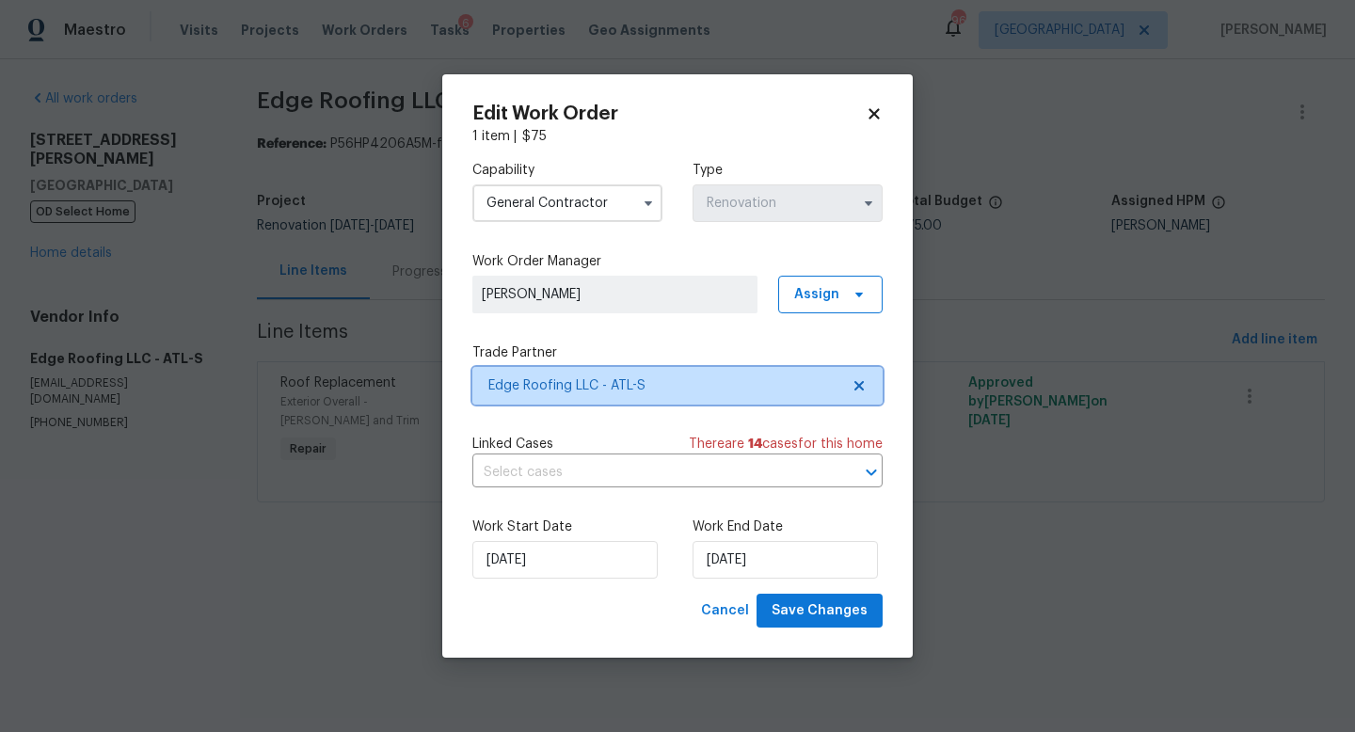
scroll to position [0, 0]
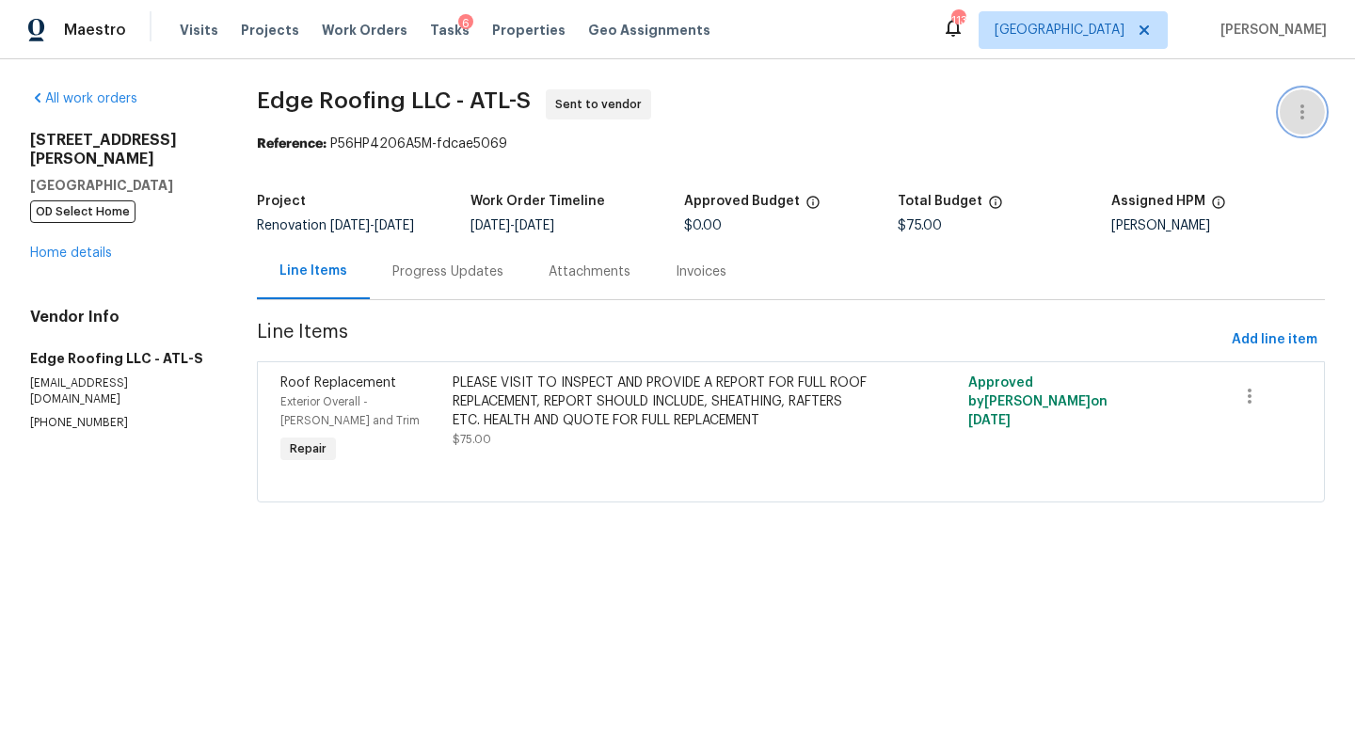
click at [1303, 112] on icon "button" at bounding box center [1303, 111] width 4 height 15
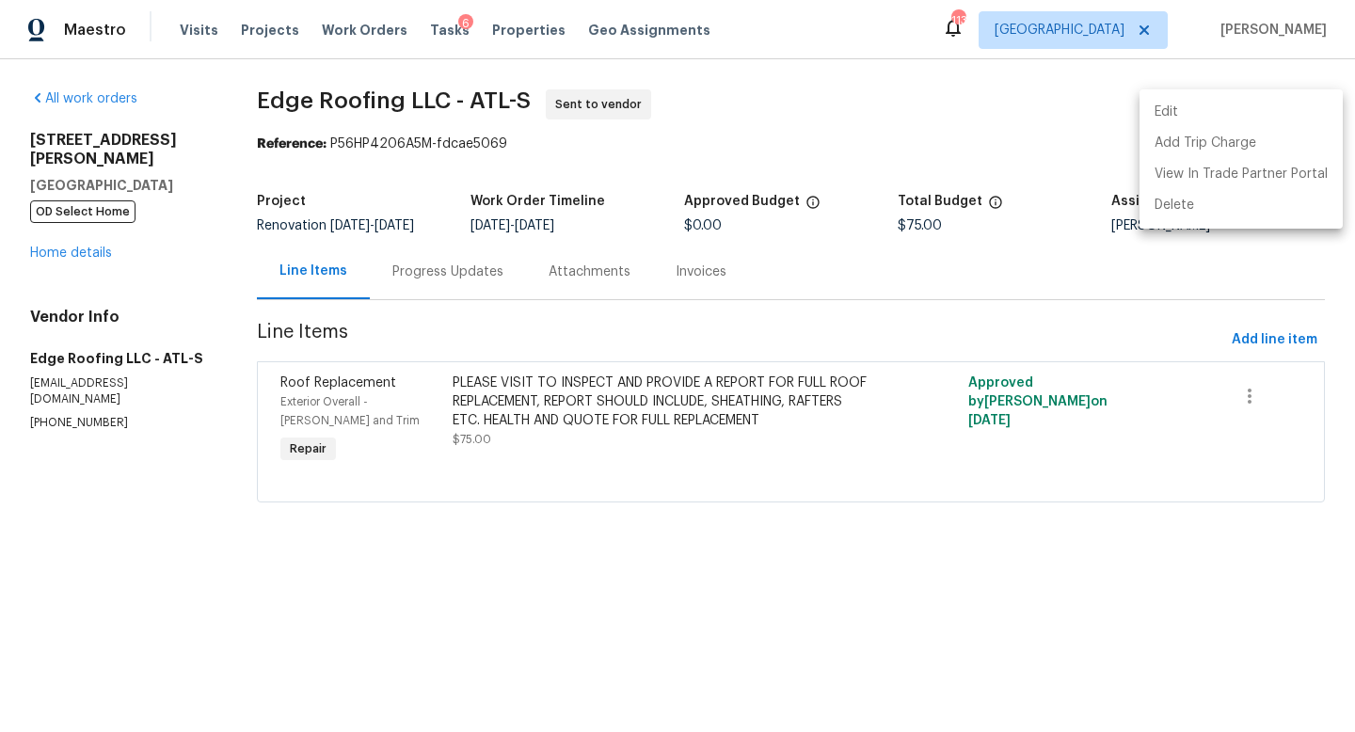
click at [1195, 113] on li "Edit" at bounding box center [1241, 112] width 203 height 31
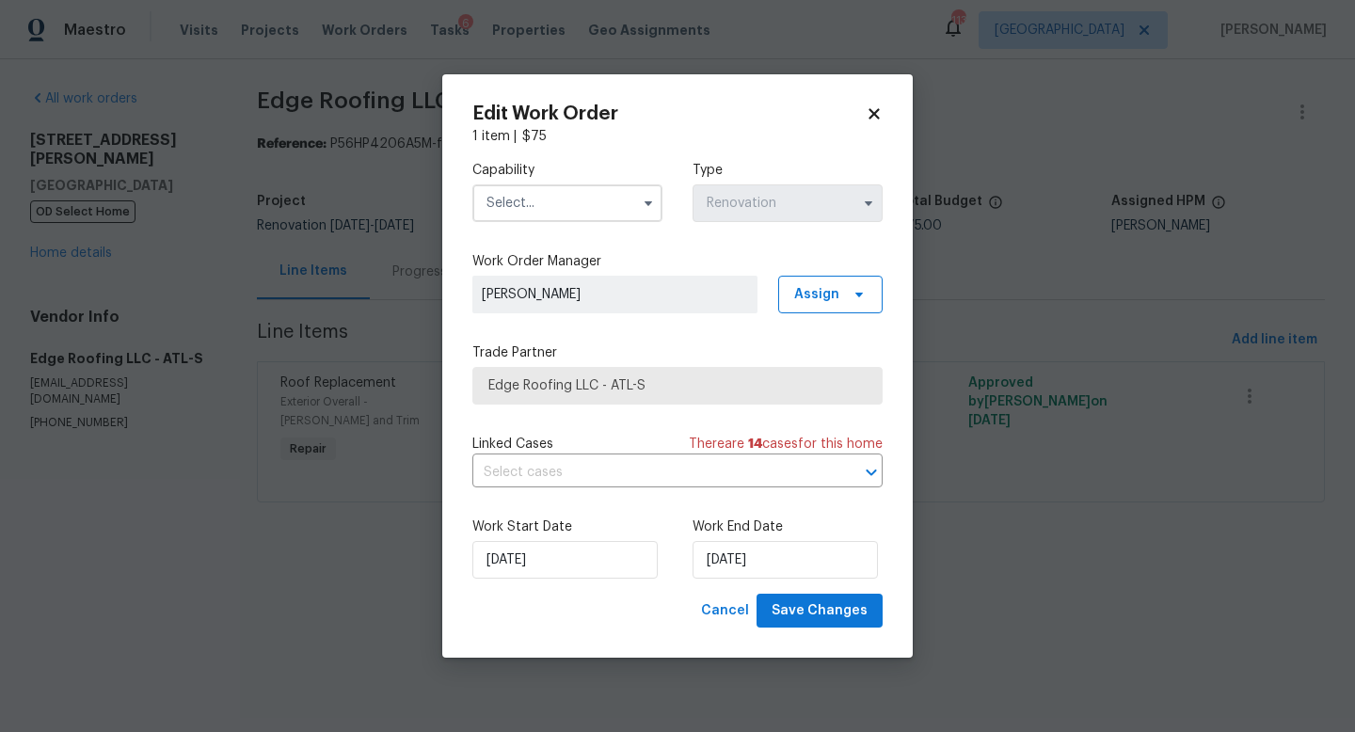
click at [527, 214] on input "text" at bounding box center [567, 203] width 190 height 38
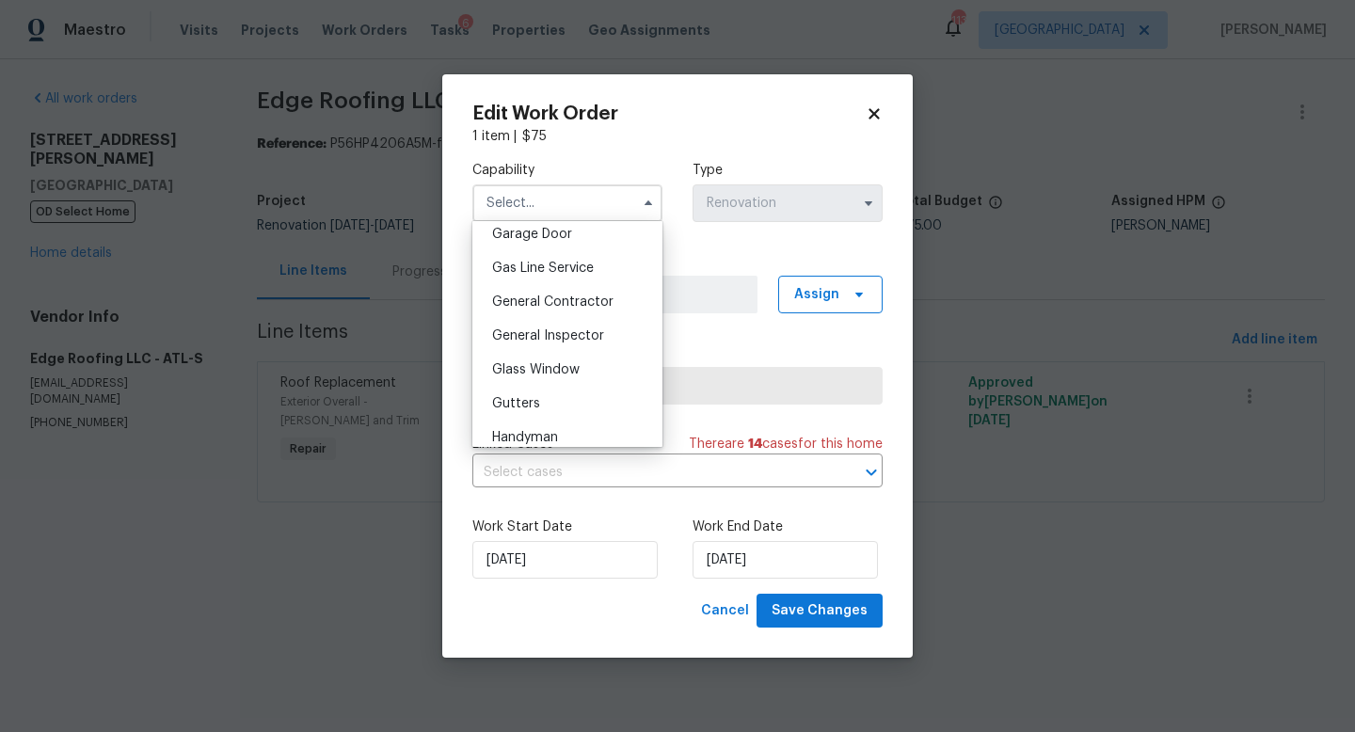
scroll to position [842, 0]
click at [568, 311] on div "General Contractor" at bounding box center [567, 300] width 181 height 34
type input "General Contractor"
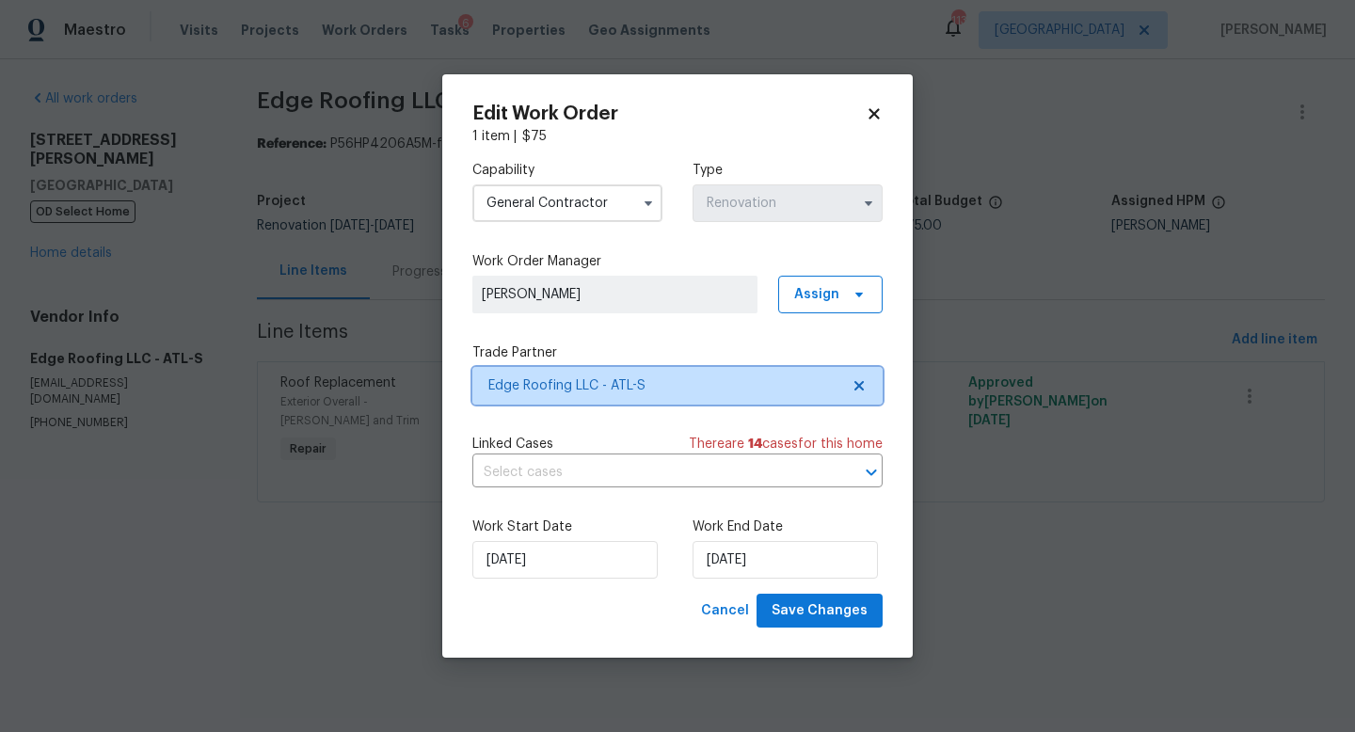
click at [670, 392] on span "Edge Roofing LLC - ATL-S" at bounding box center [663, 385] width 351 height 19
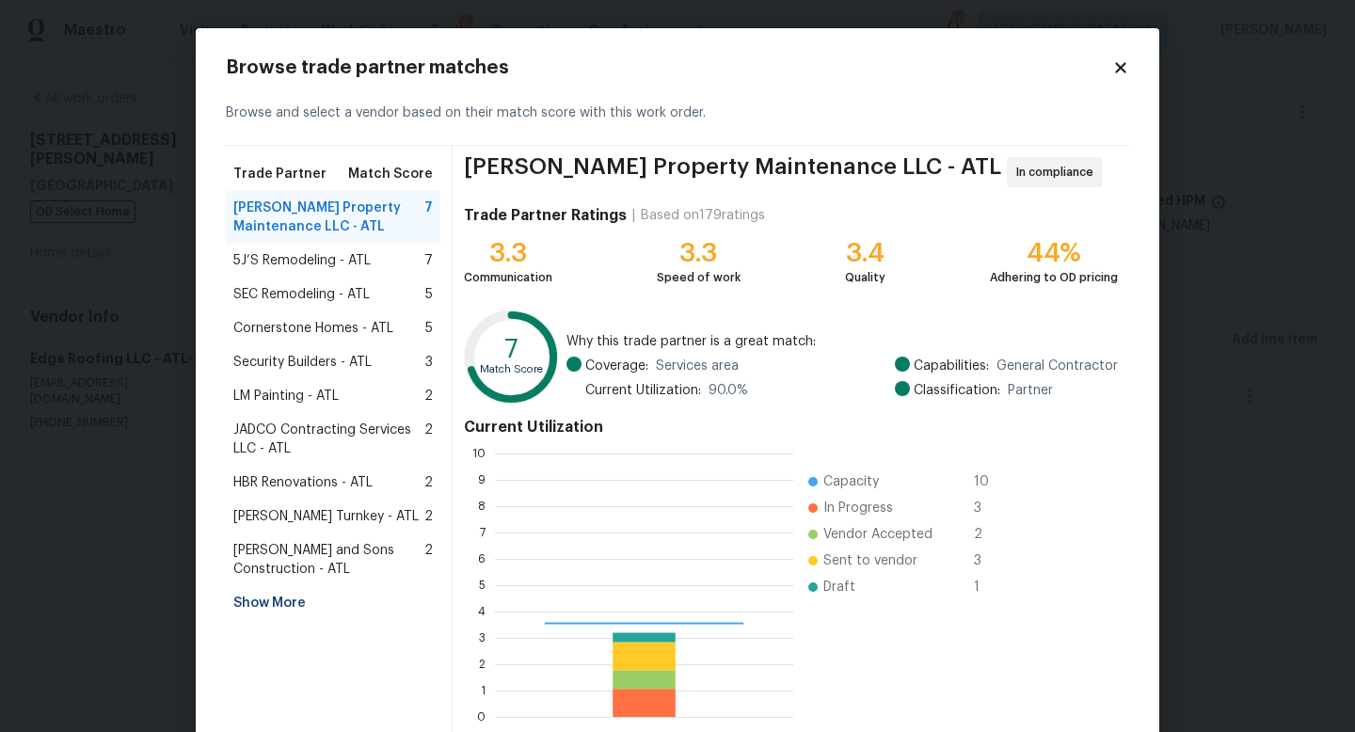
scroll to position [264, 298]
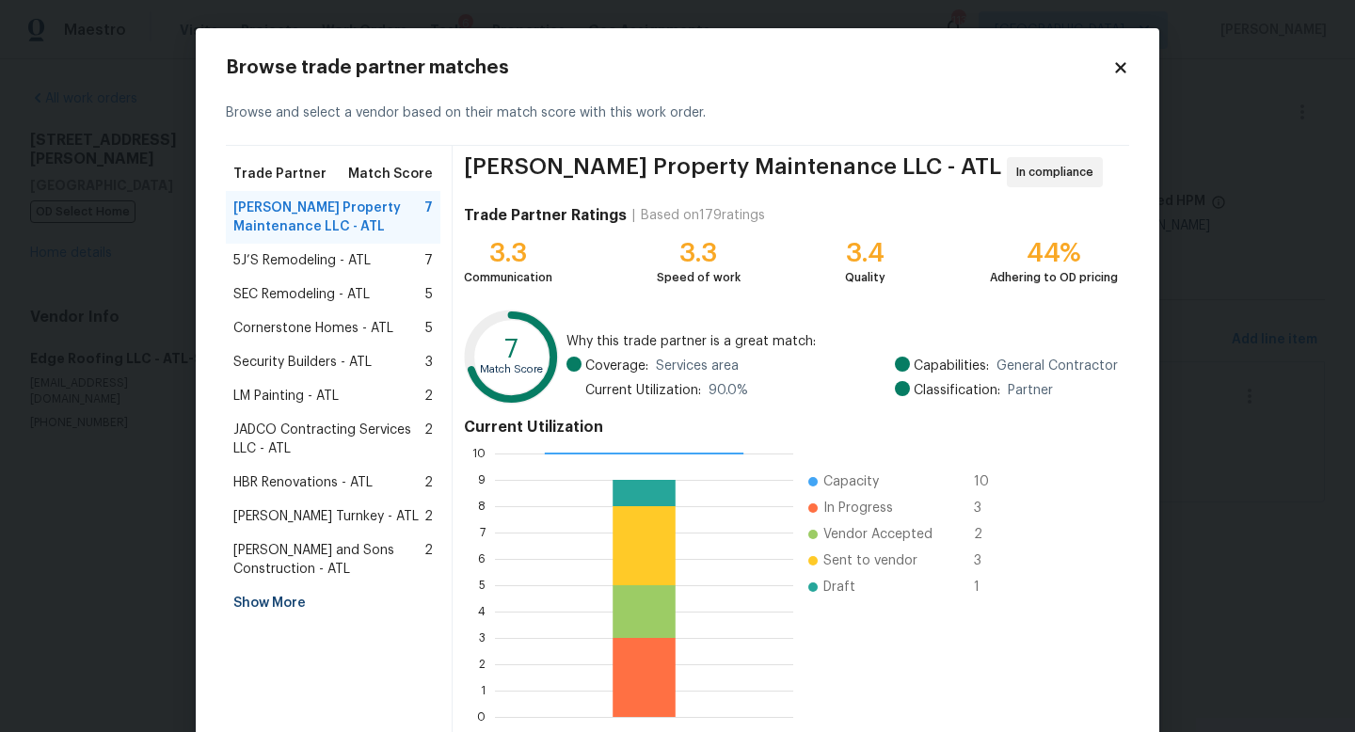
click at [274, 602] on div "Show More" at bounding box center [333, 603] width 215 height 34
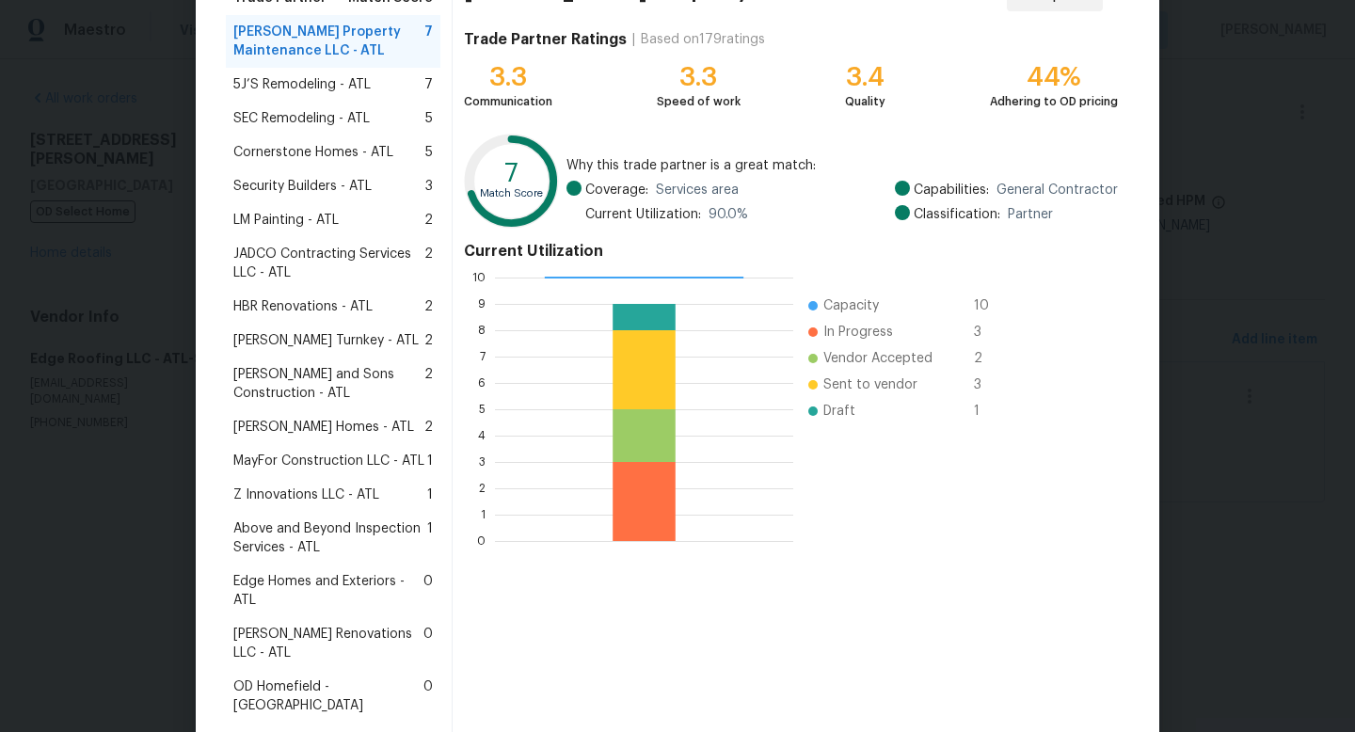
scroll to position [178, 0]
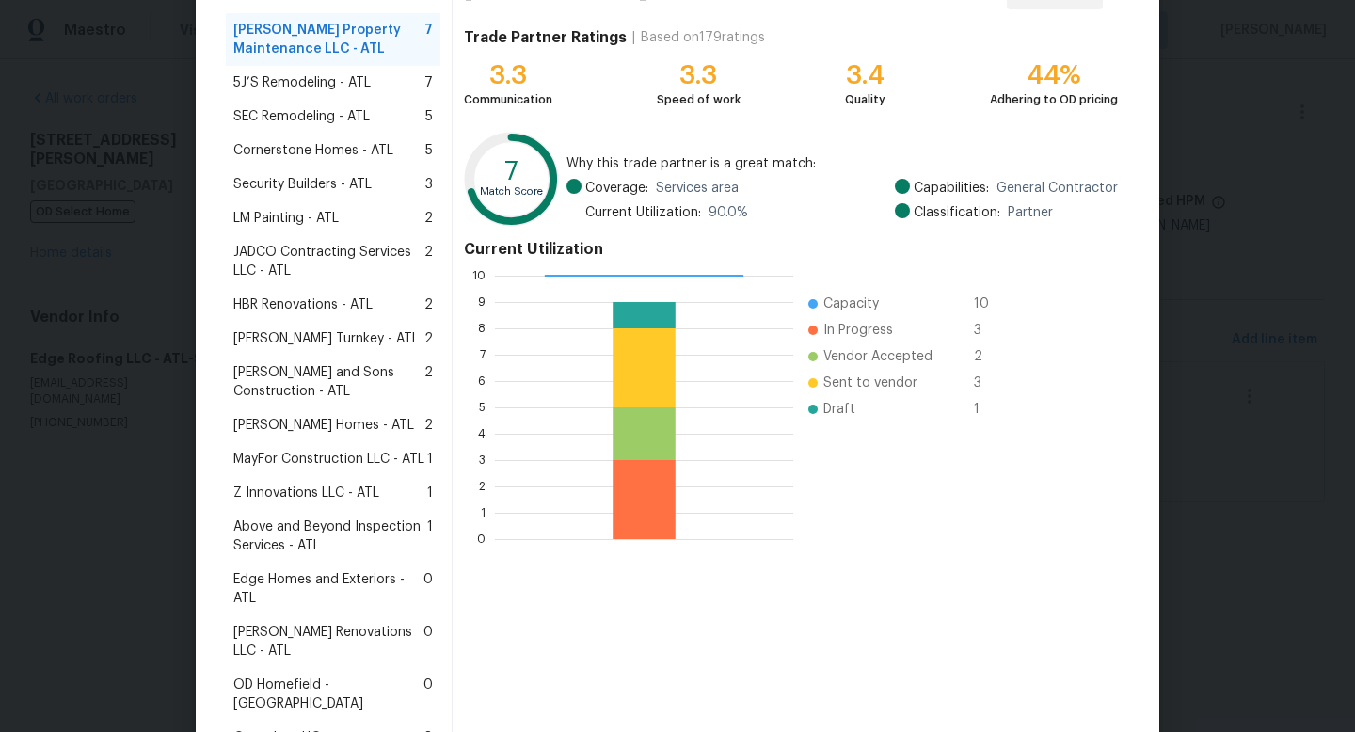
click at [283, 579] on span "Edge Homes and Exteriors - ATL" at bounding box center [328, 589] width 190 height 38
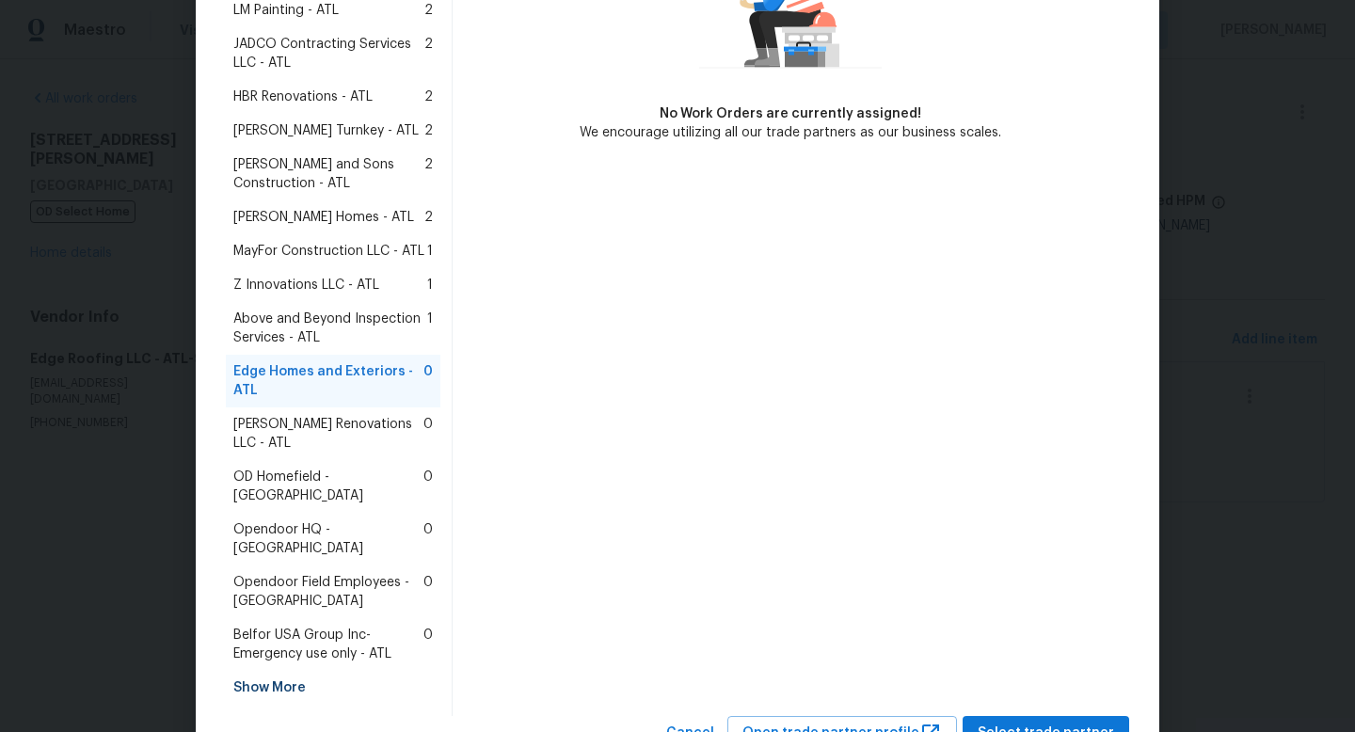
scroll to position [406, 0]
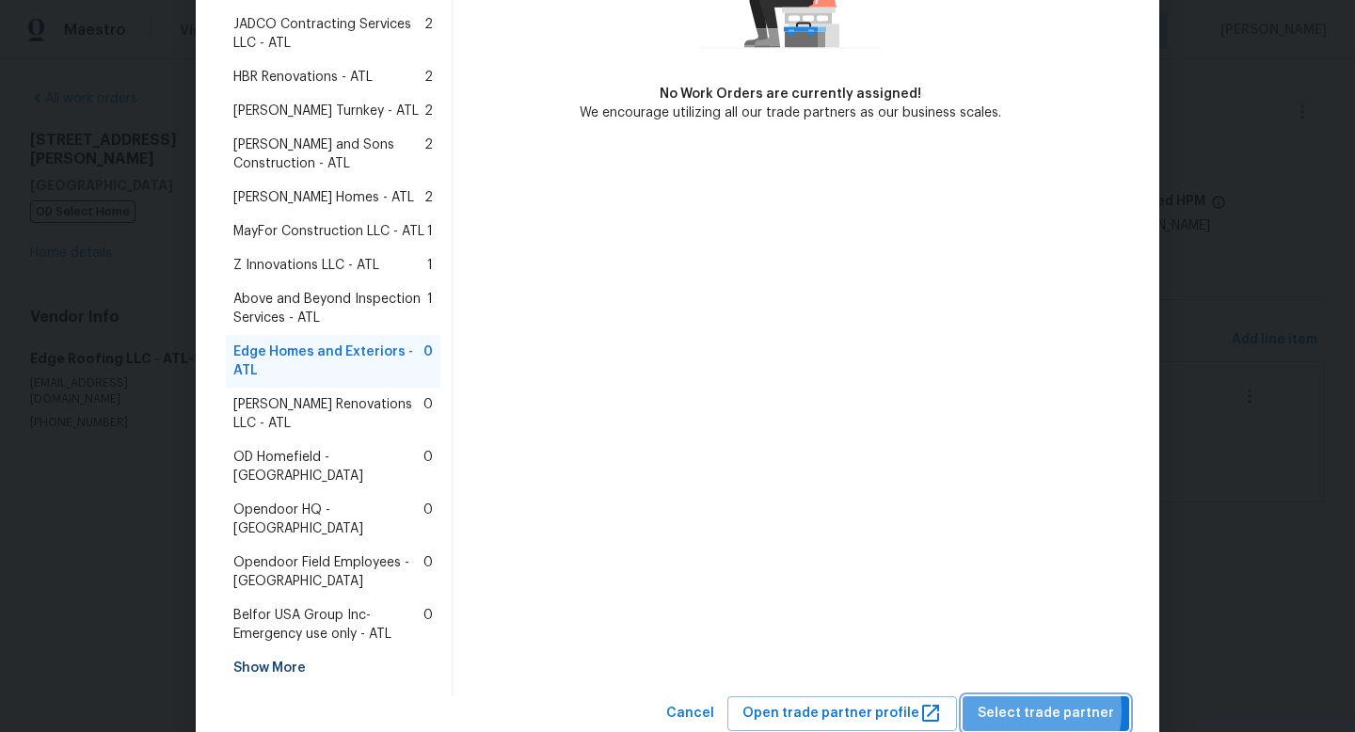
click at [1027, 702] on span "Select trade partner" at bounding box center [1046, 714] width 136 height 24
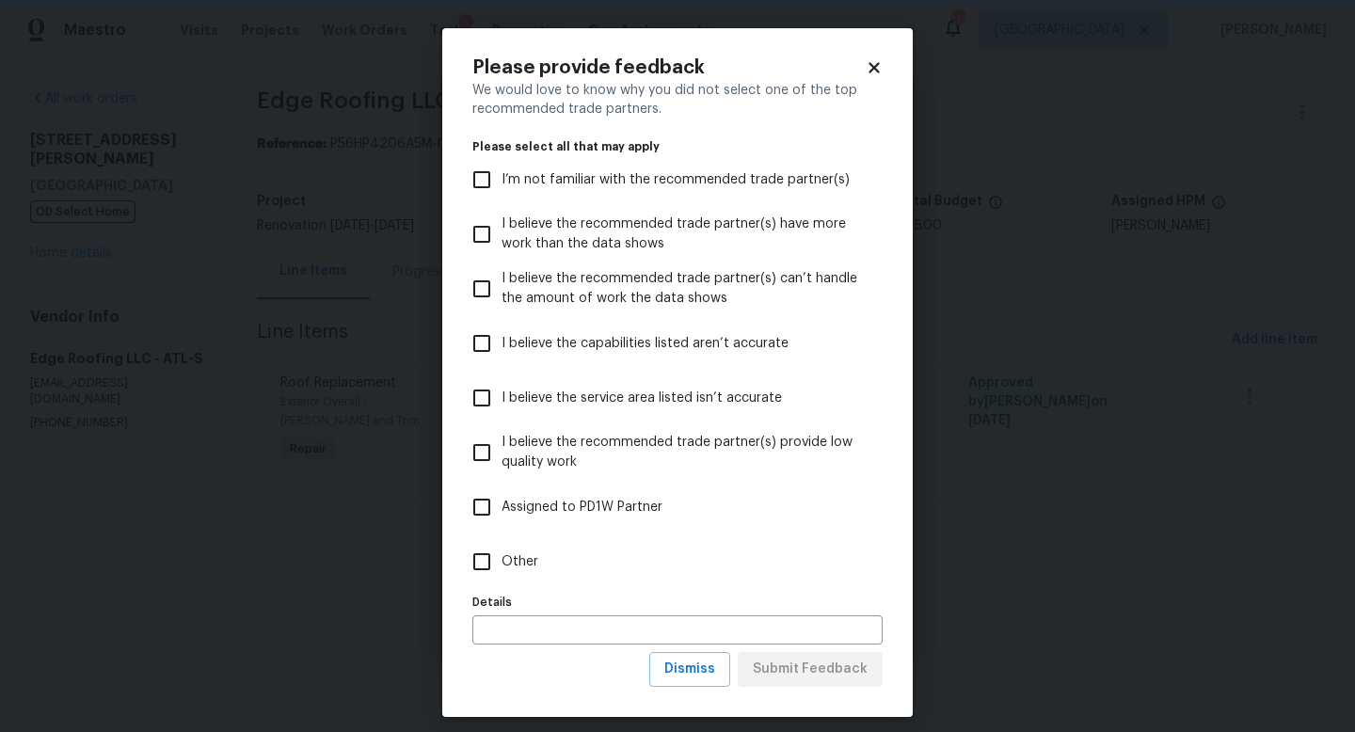
scroll to position [0, 0]
click at [480, 556] on input "Other" at bounding box center [482, 562] width 40 height 40
checkbox input "true"
click at [530, 643] on input "text" at bounding box center [677, 630] width 410 height 29
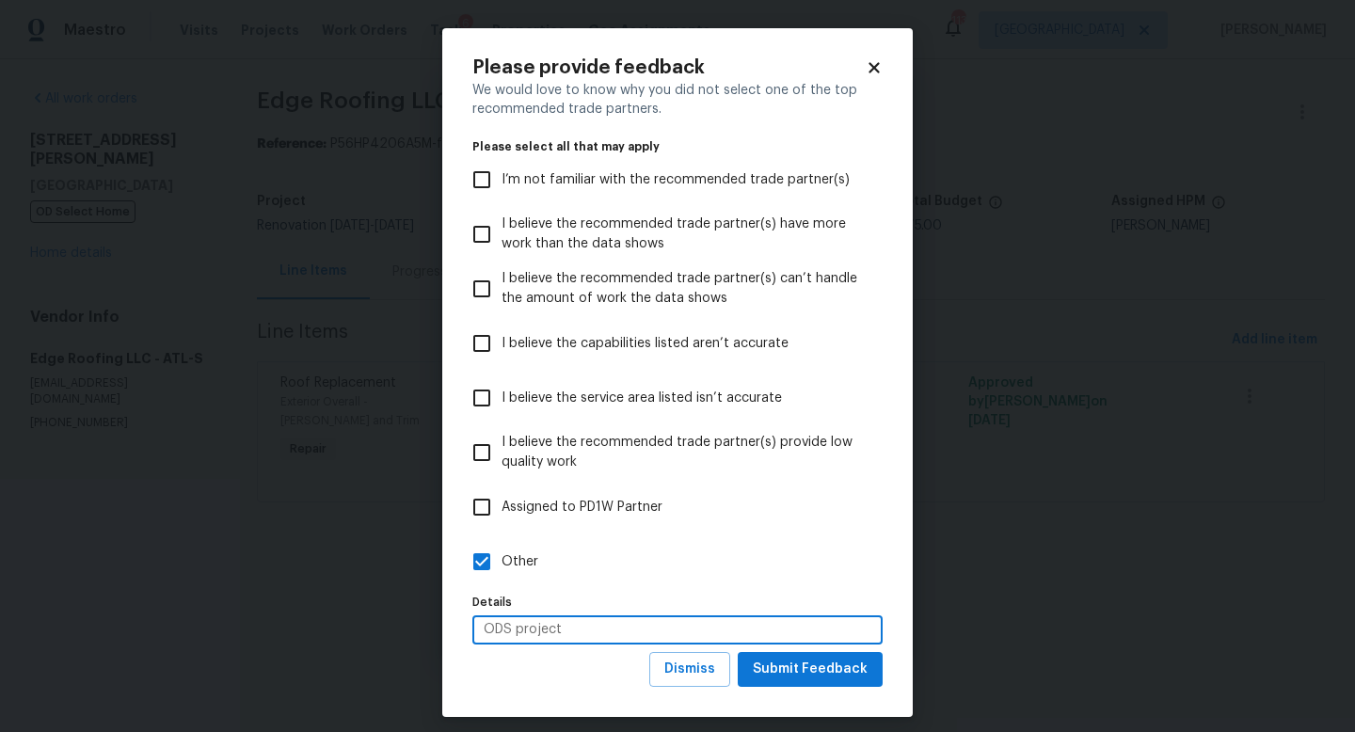
type input "ODS project"
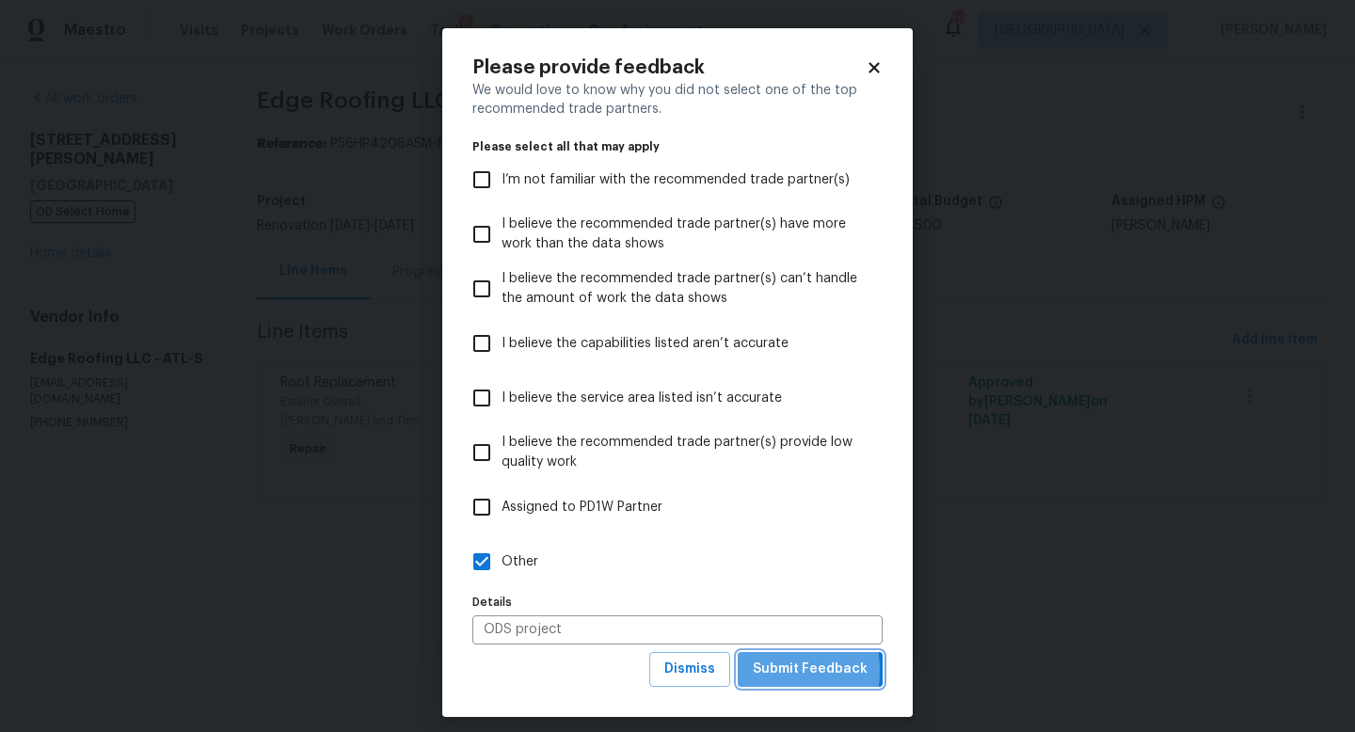
click at [758, 670] on span "Submit Feedback" at bounding box center [810, 670] width 115 height 24
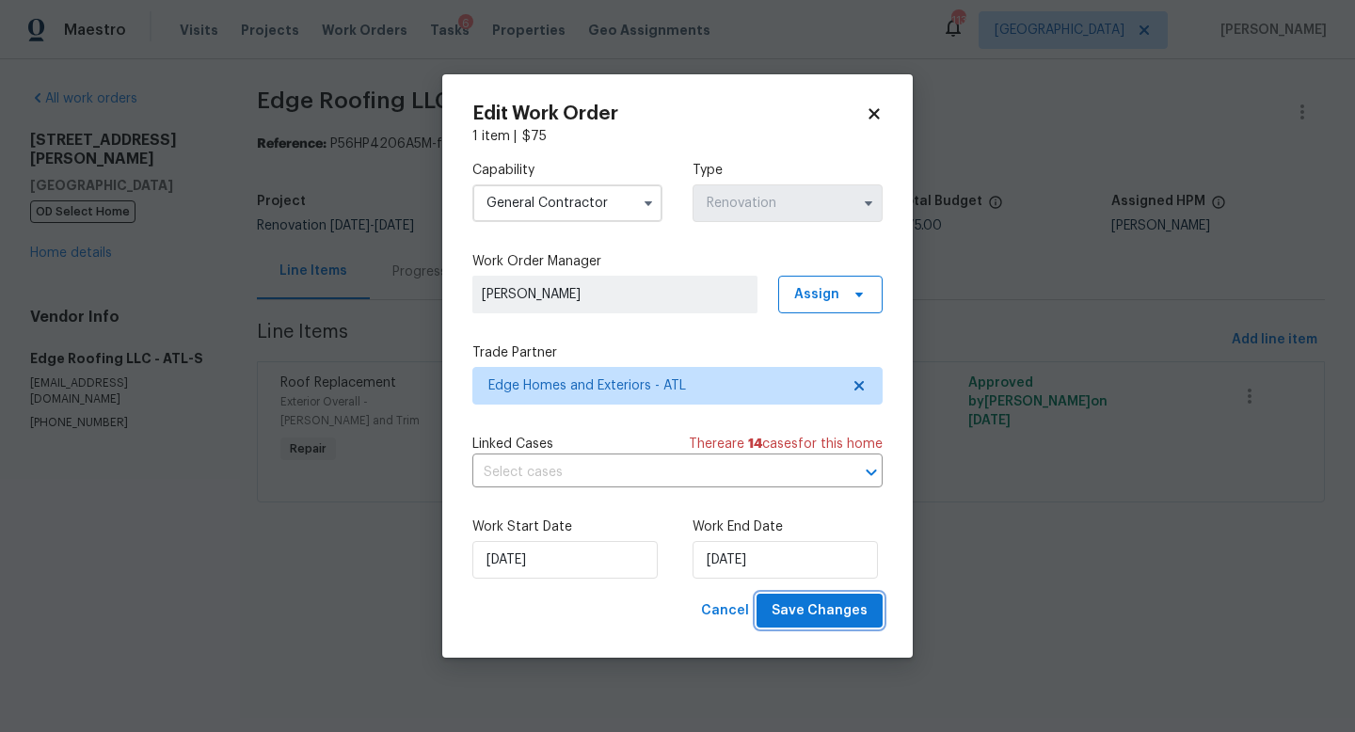
click at [811, 617] on span "Save Changes" at bounding box center [820, 612] width 96 height 24
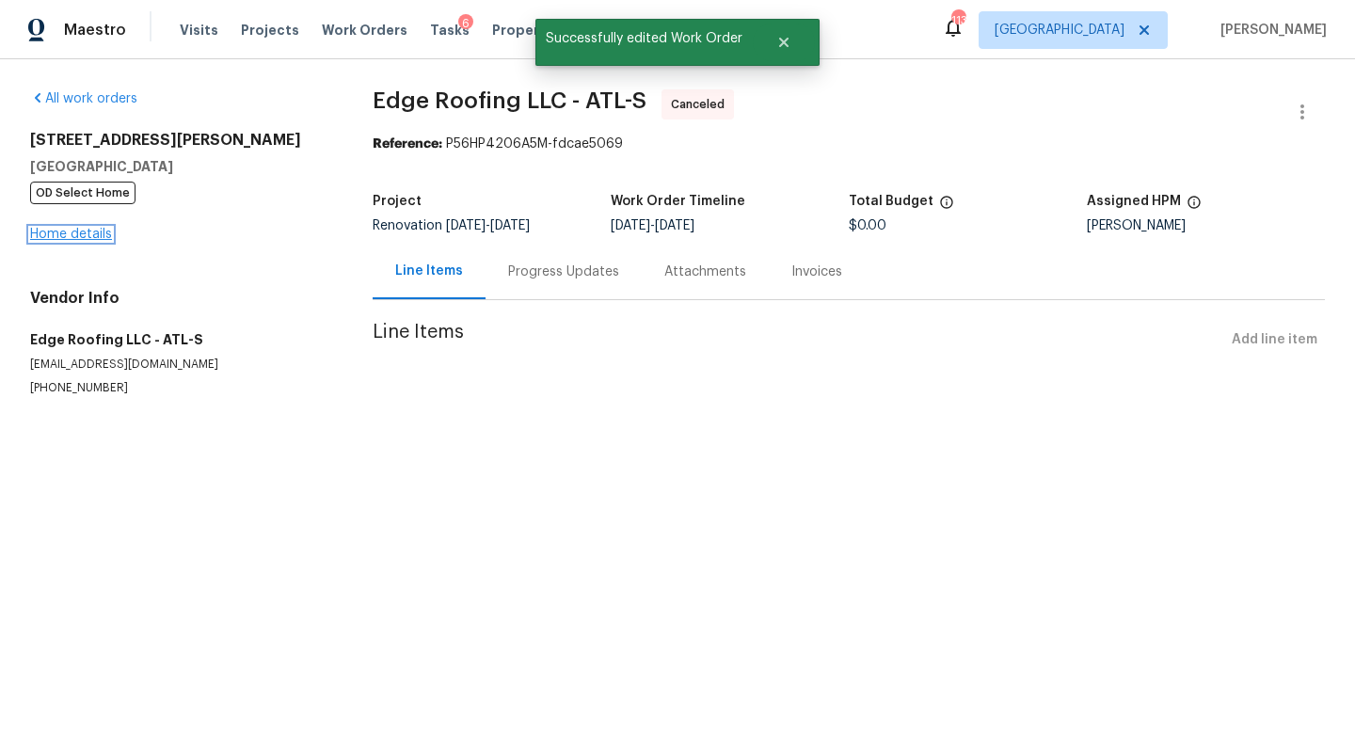
click at [98, 235] on link "Home details" at bounding box center [71, 234] width 82 height 13
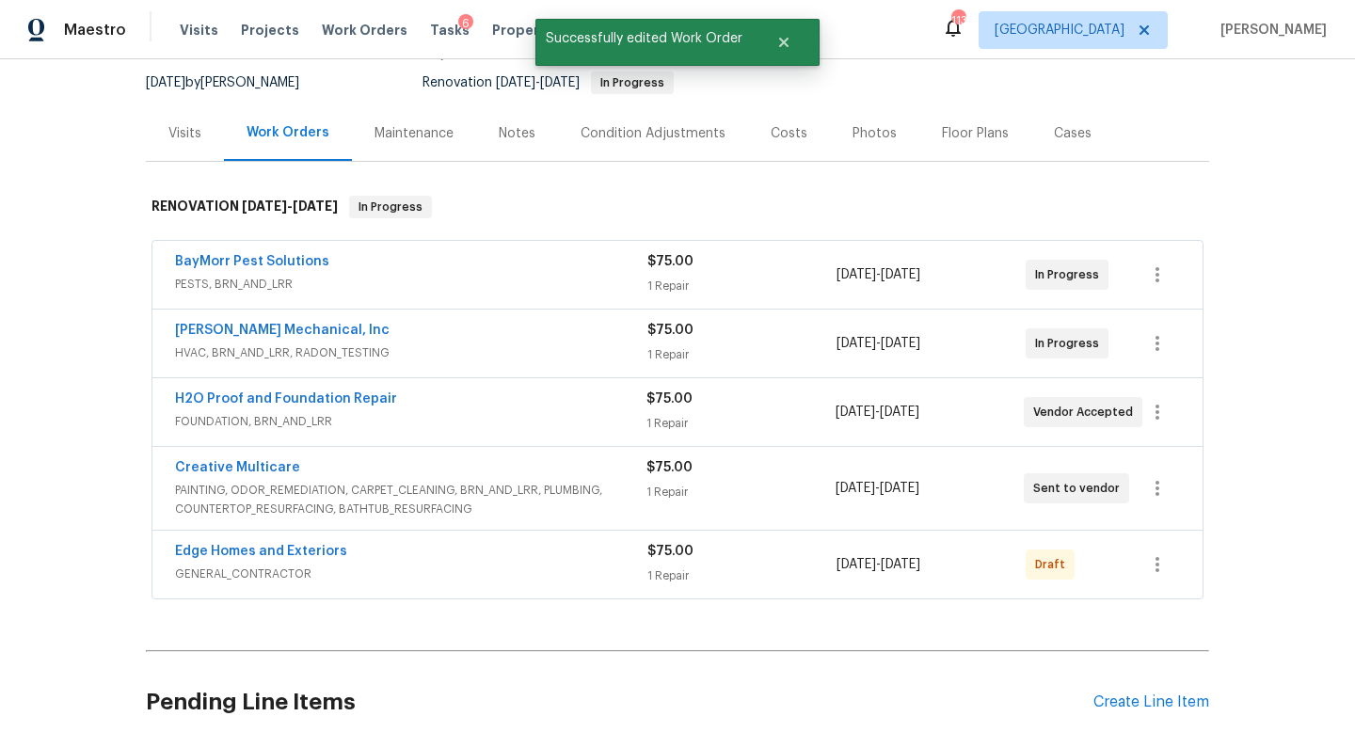
scroll to position [341, 0]
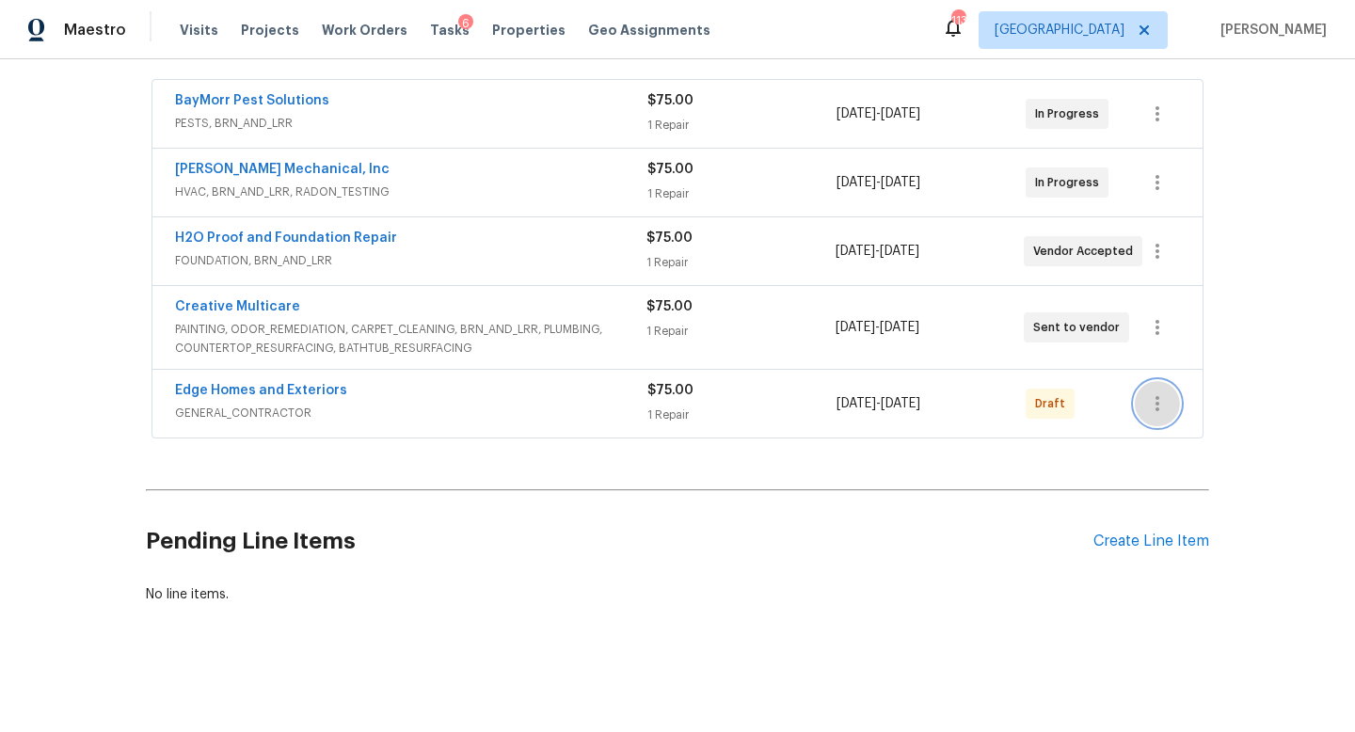
click at [1144, 391] on button "button" at bounding box center [1157, 403] width 45 height 45
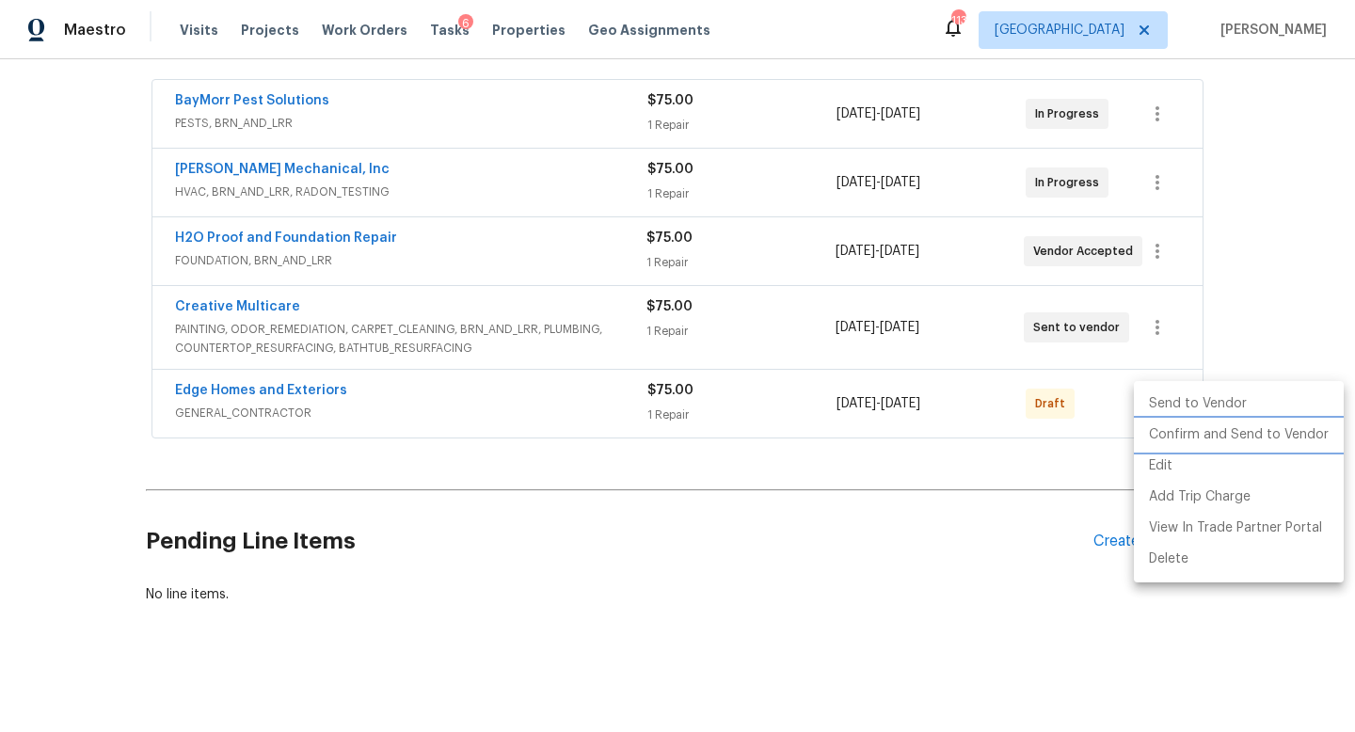
click at [1166, 426] on li "Confirm and Send to Vendor" at bounding box center [1239, 435] width 210 height 31
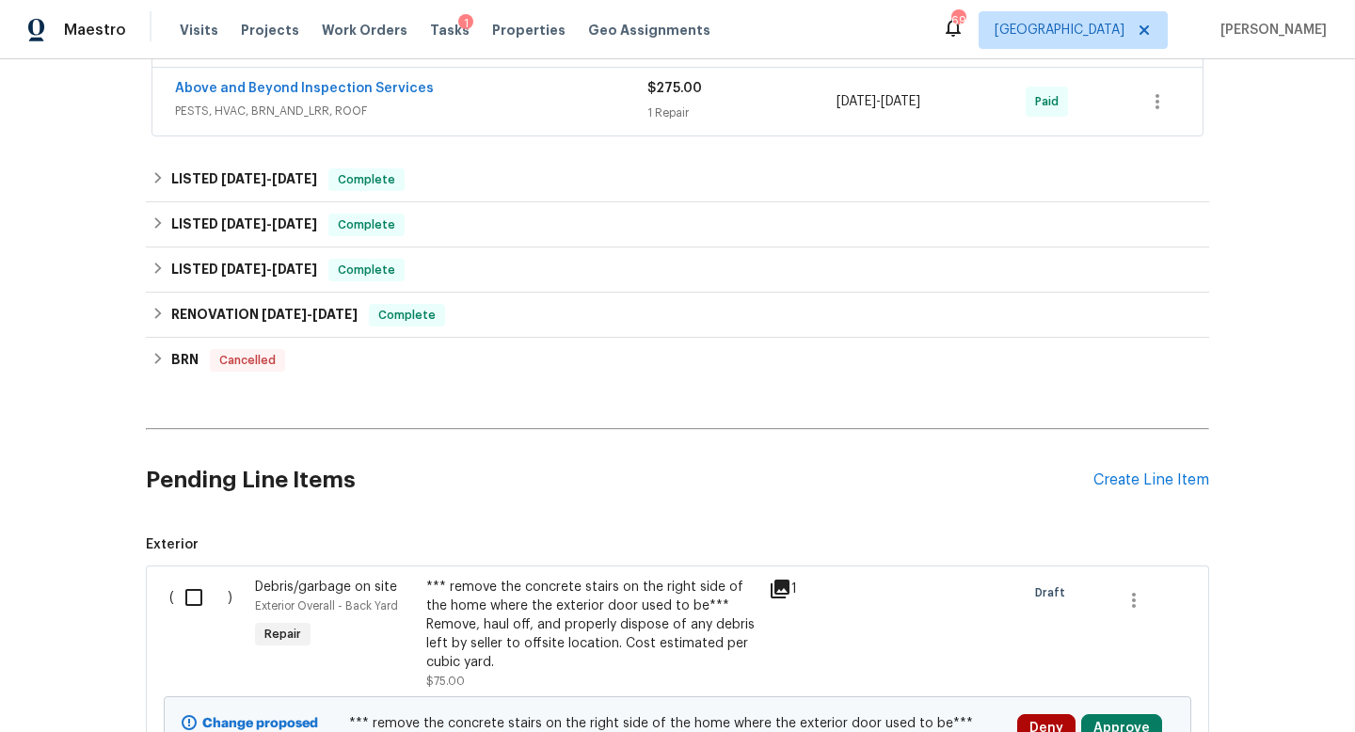
scroll to position [562, 0]
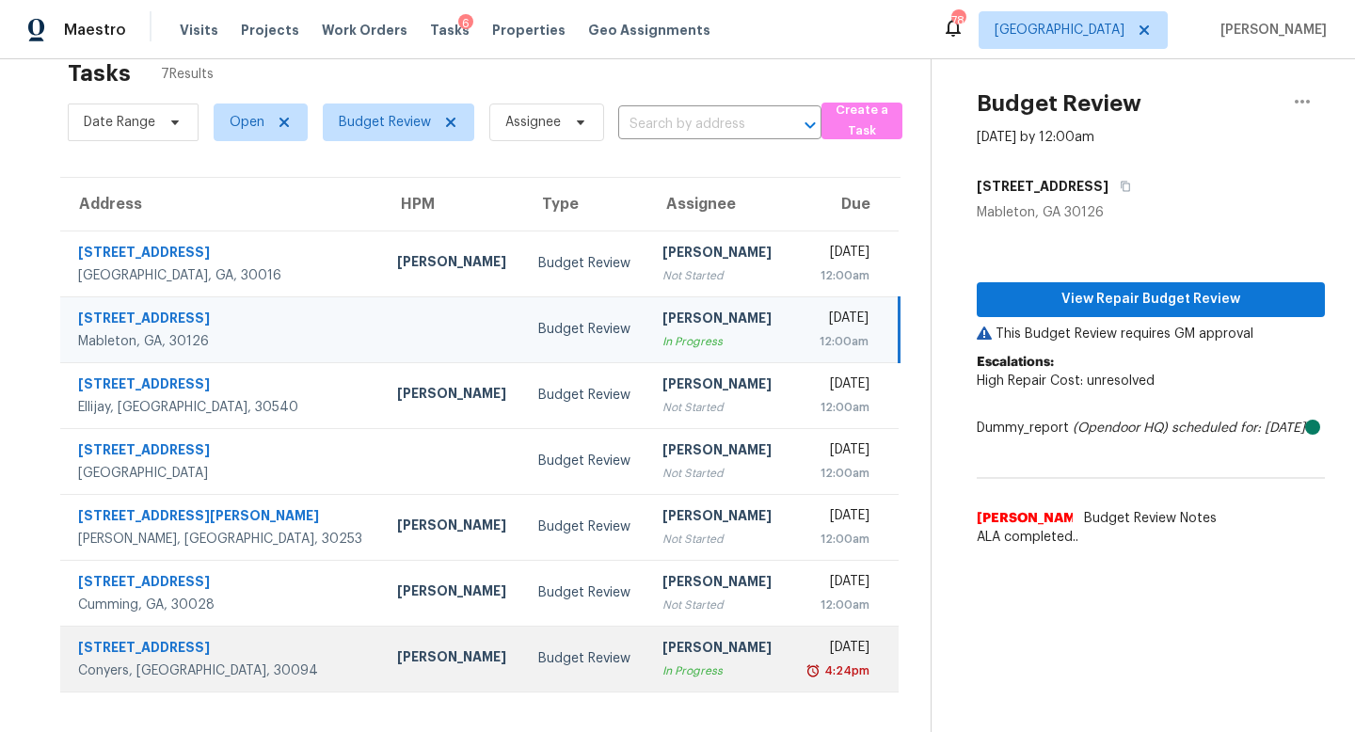
scroll to position [59, 0]
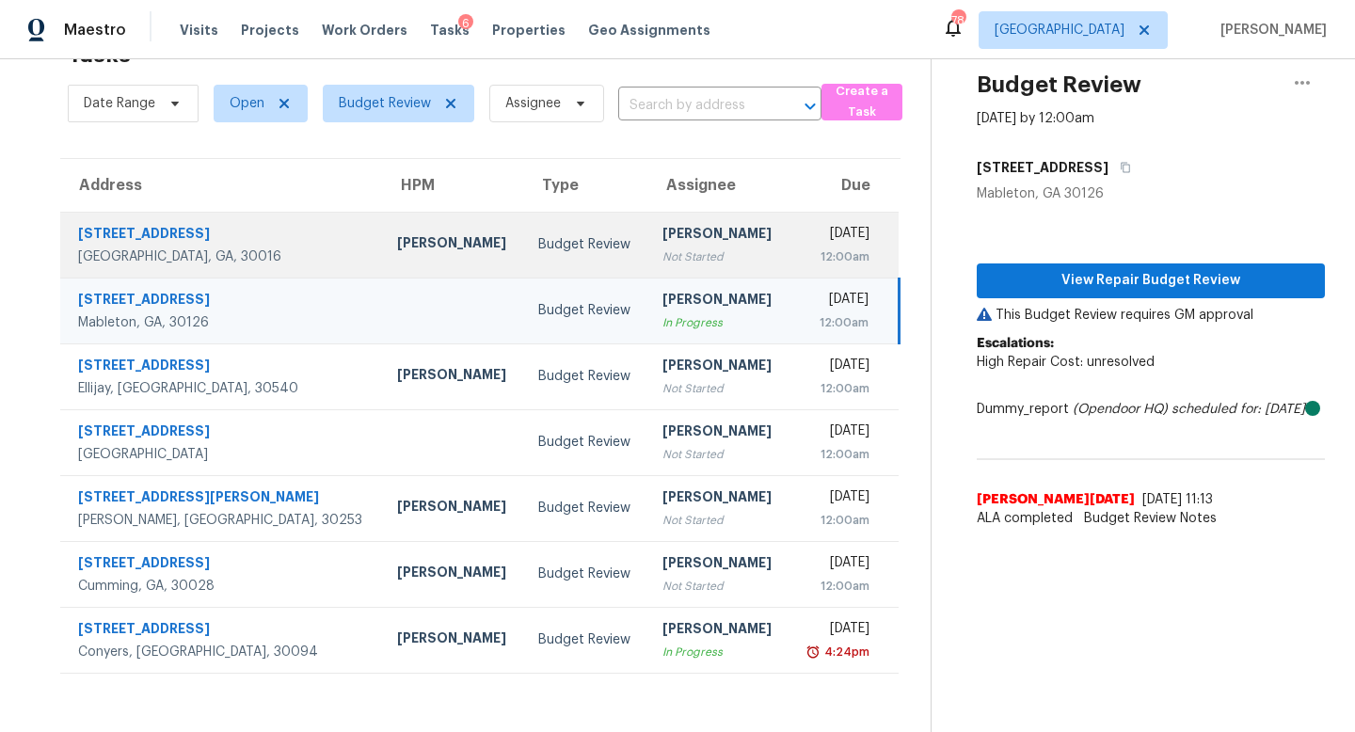
click at [663, 254] on div "Not Started" at bounding box center [718, 257] width 111 height 19
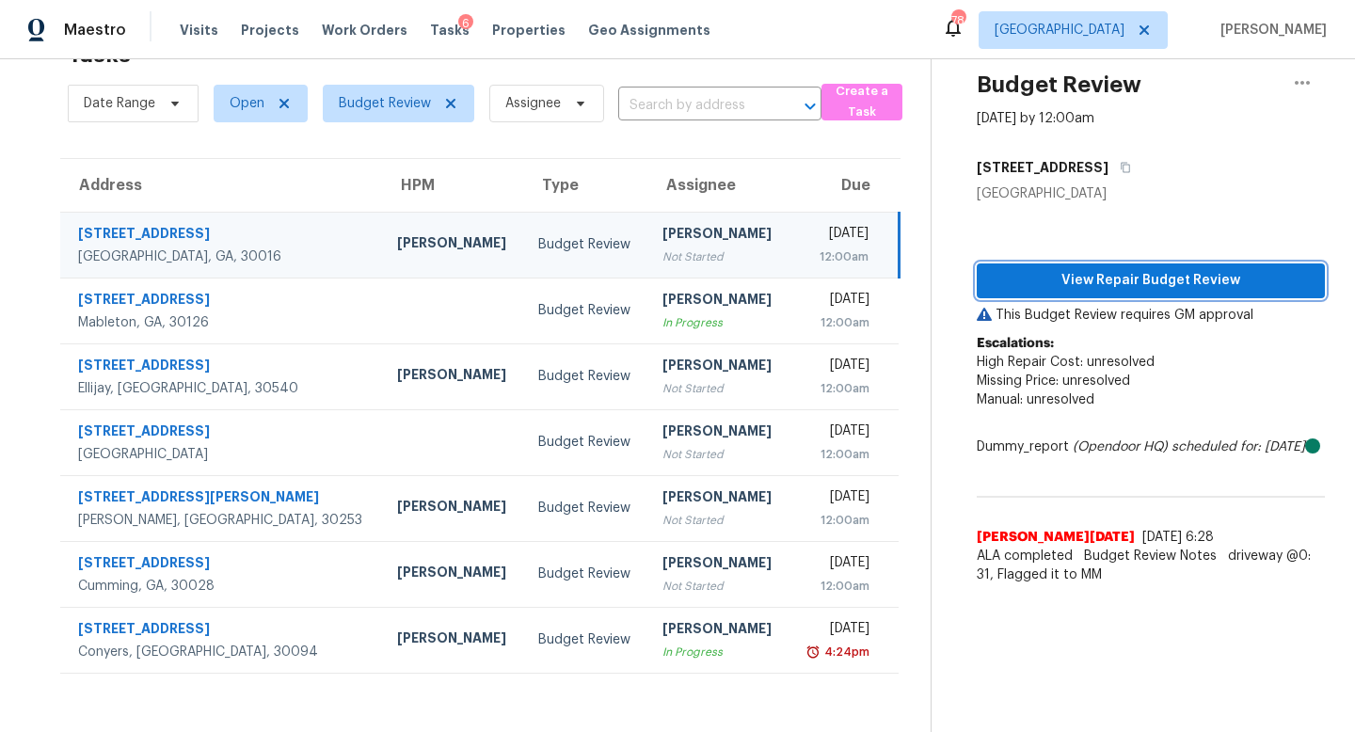
click at [1100, 291] on span "View Repair Budget Review" at bounding box center [1151, 281] width 318 height 24
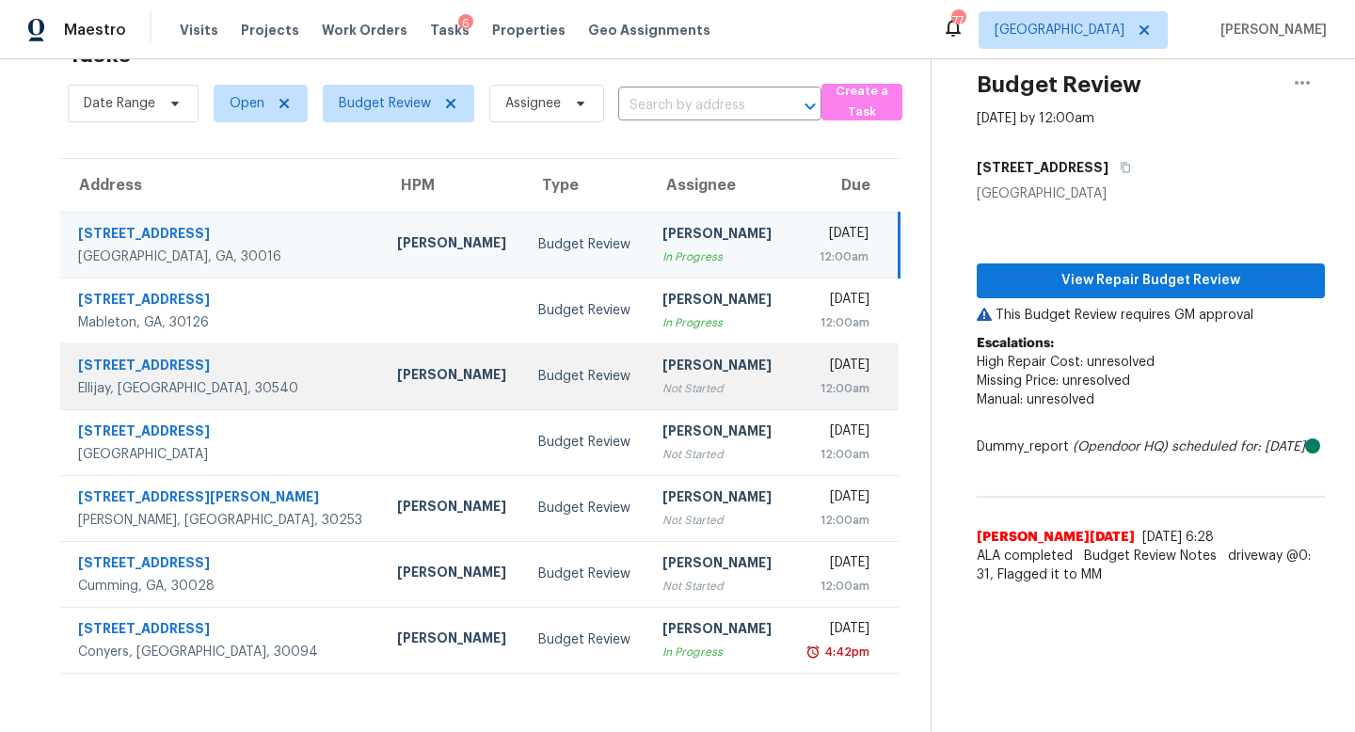
click at [648, 403] on td "Cynthia Herriott Not Started" at bounding box center [718, 377] width 141 height 66
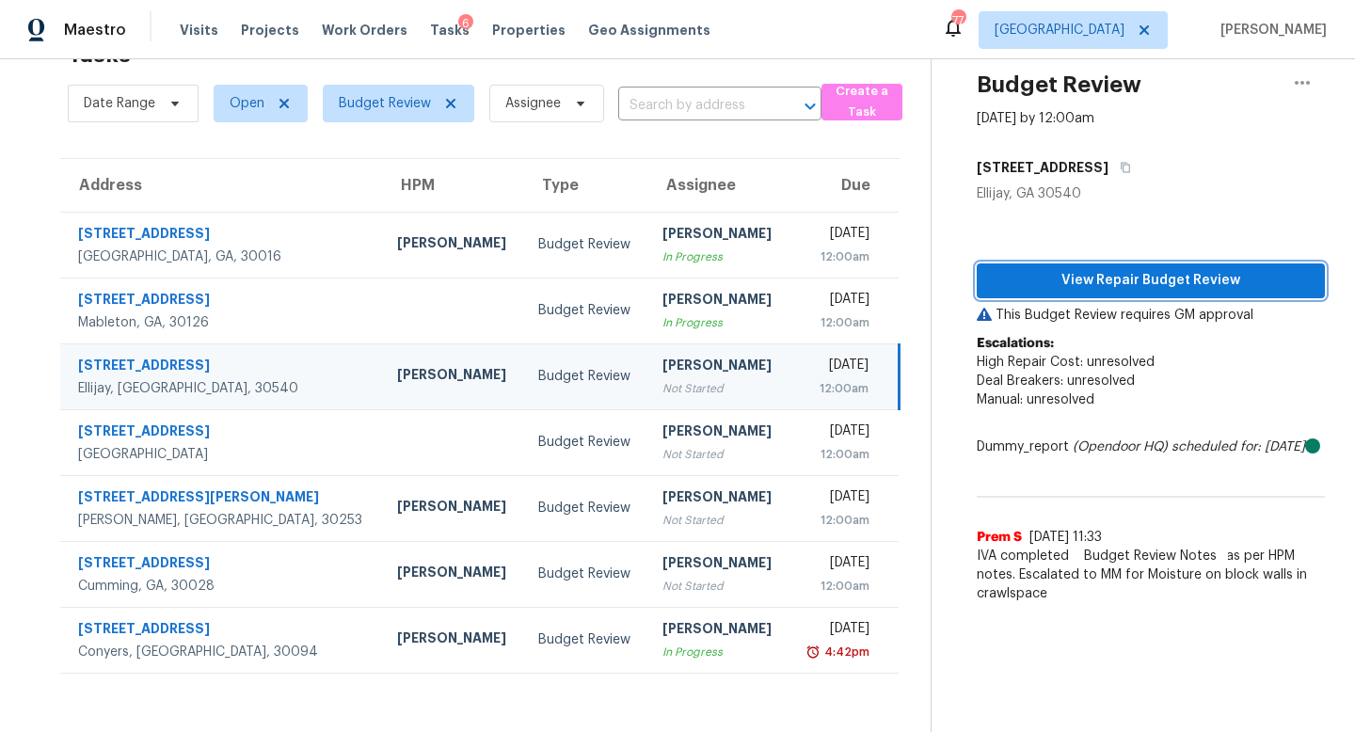
click at [1190, 274] on span "View Repair Budget Review" at bounding box center [1151, 281] width 318 height 24
